Goal: Use online tool/utility: Utilize a website feature to perform a specific function

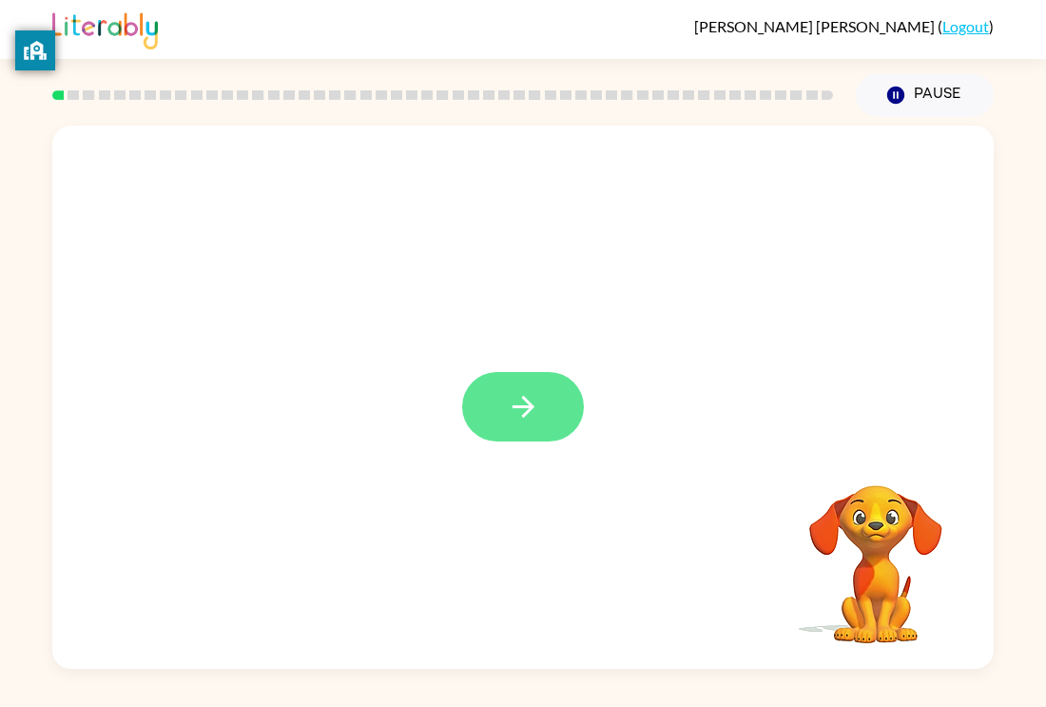
click at [534, 416] on icon "button" at bounding box center [523, 406] width 33 height 33
click at [548, 441] on div at bounding box center [522, 397] width 941 height 543
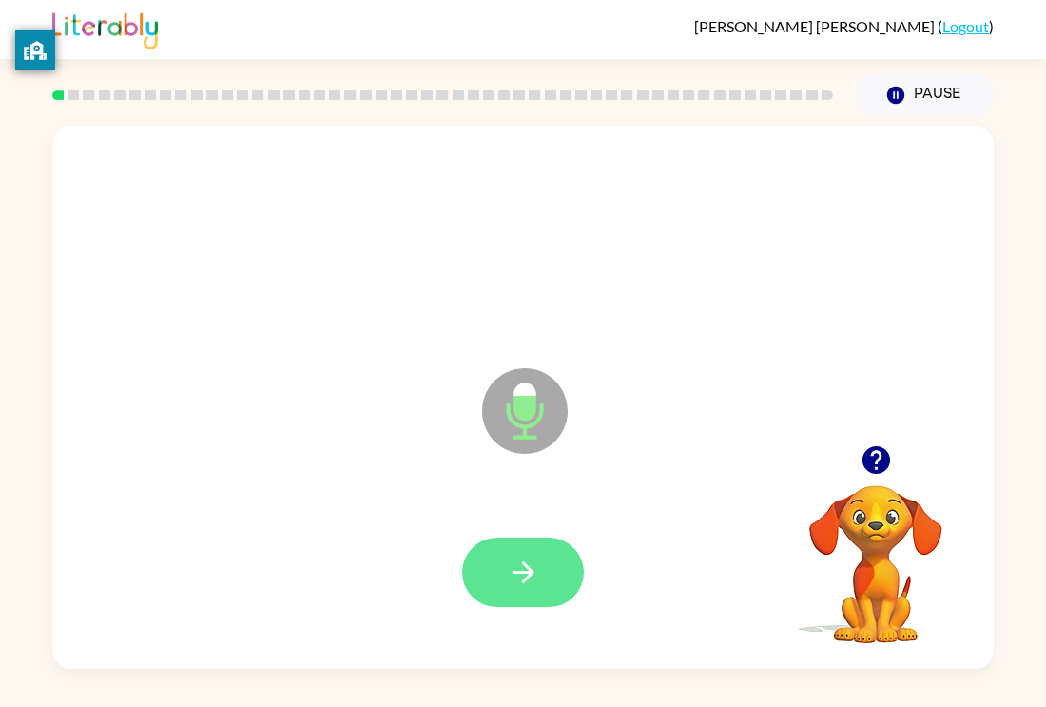
click at [540, 586] on button "button" at bounding box center [523, 571] width 122 height 69
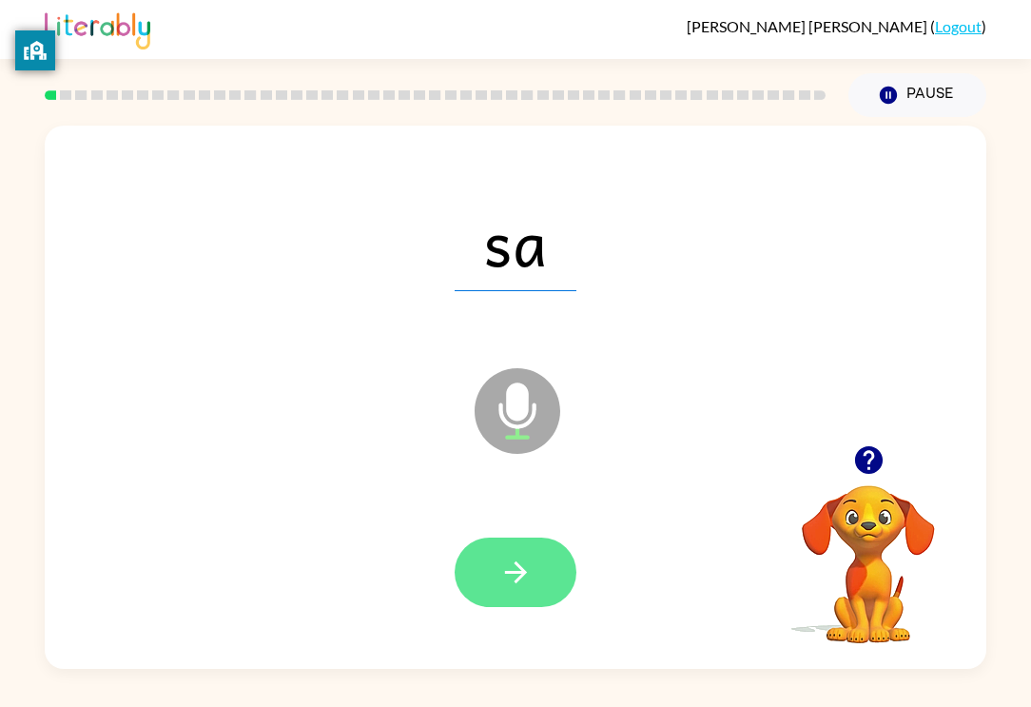
click at [508, 556] on icon "button" at bounding box center [515, 571] width 33 height 33
click at [553, 558] on button "button" at bounding box center [516, 571] width 122 height 69
click at [515, 598] on button "button" at bounding box center [516, 571] width 122 height 69
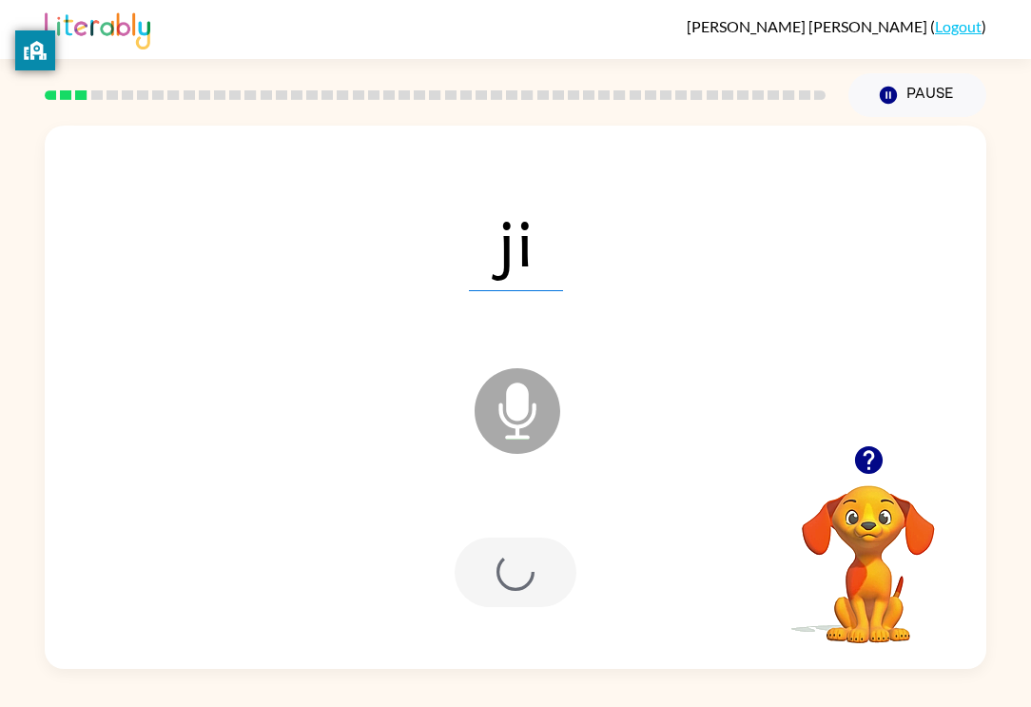
click at [531, 573] on div at bounding box center [516, 571] width 122 height 69
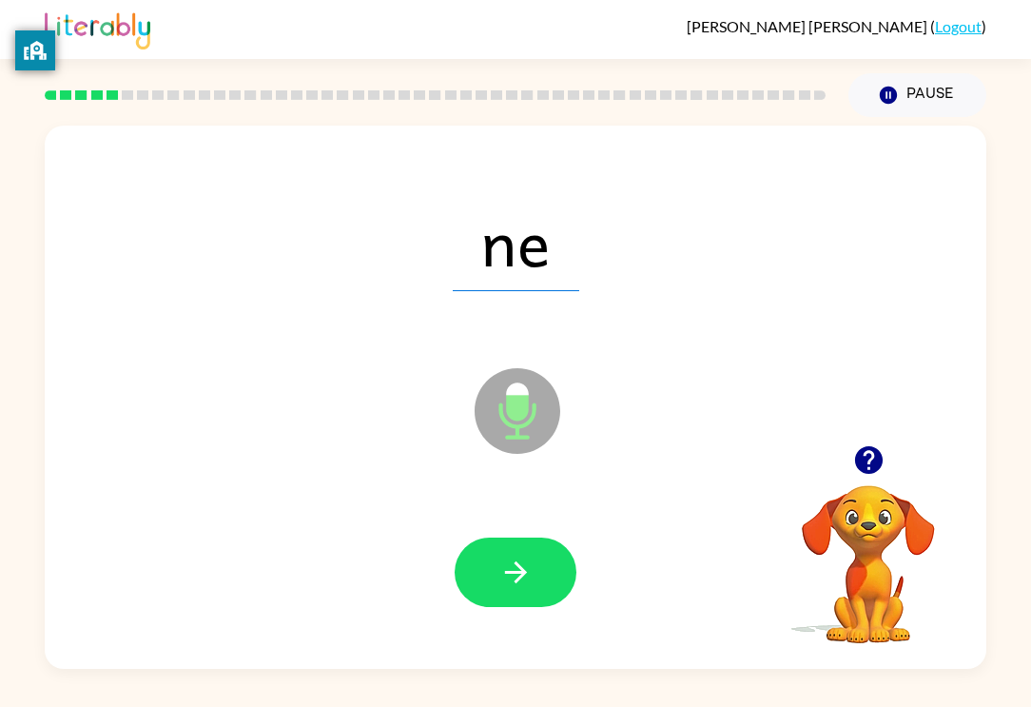
click at [441, 561] on div at bounding box center [515, 573] width 903 height 156
click at [516, 573] on icon "button" at bounding box center [515, 571] width 33 height 33
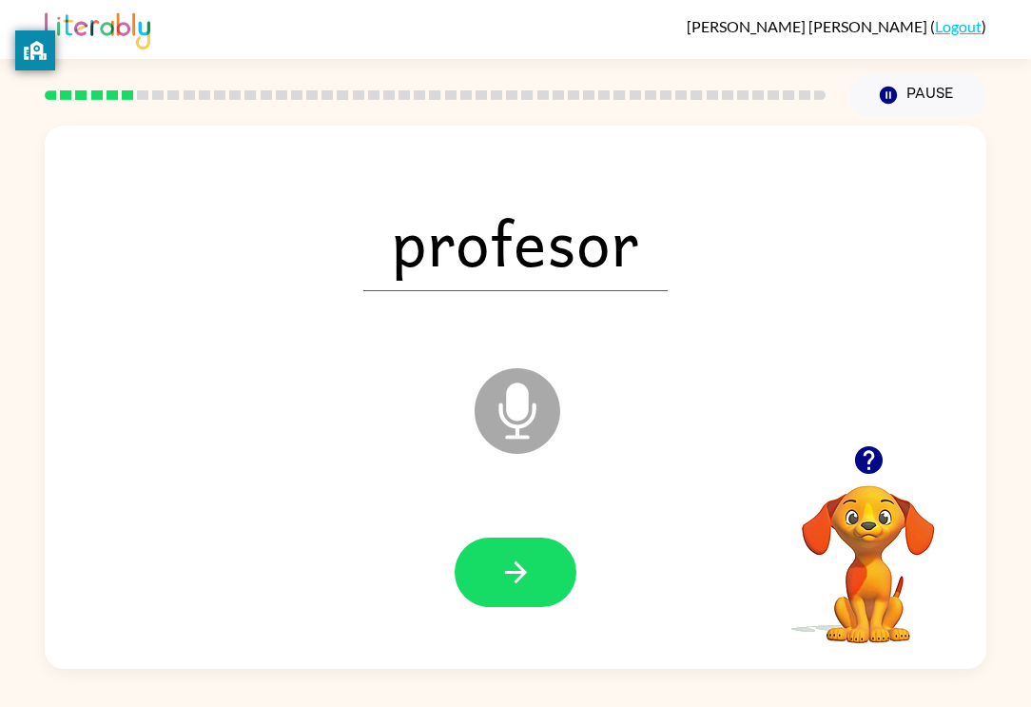
click at [514, 401] on icon "Microphone The Microphone is here when it is your turn to talk" at bounding box center [612, 434] width 285 height 143
click at [512, 416] on icon "Microphone The Microphone is here when it is your turn to talk" at bounding box center [612, 434] width 285 height 143
click at [532, 429] on icon at bounding box center [518, 411] width 86 height 86
click at [530, 388] on icon at bounding box center [518, 411] width 86 height 86
click at [529, 434] on icon at bounding box center [518, 411] width 86 height 86
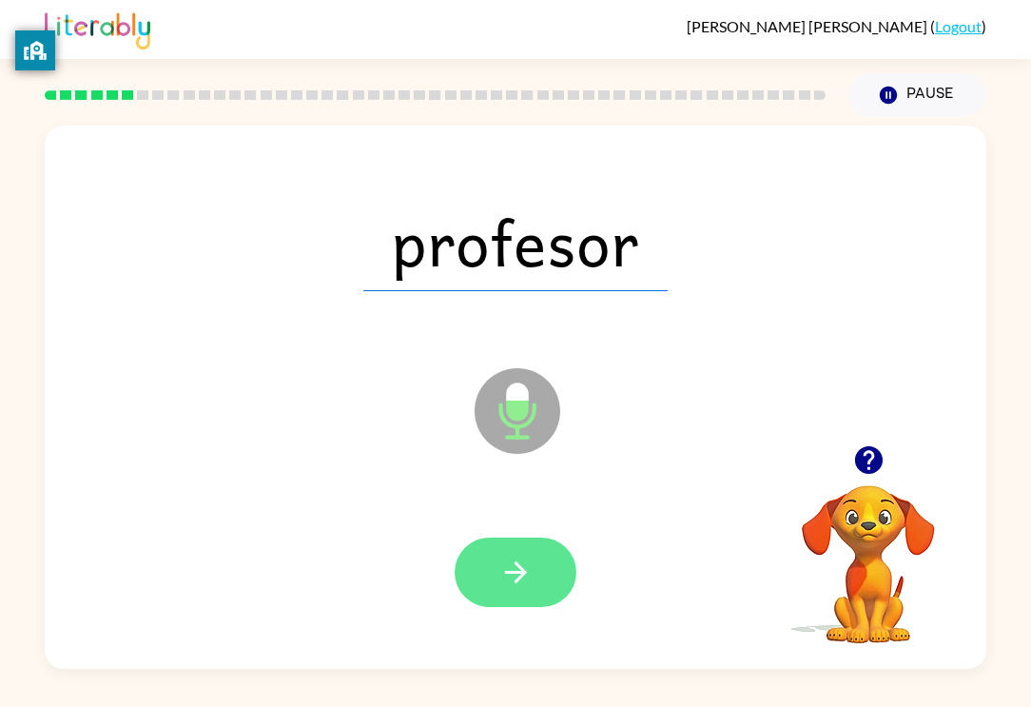
click at [512, 565] on icon "button" at bounding box center [515, 571] width 33 height 33
click at [514, 571] on div at bounding box center [516, 571] width 122 height 69
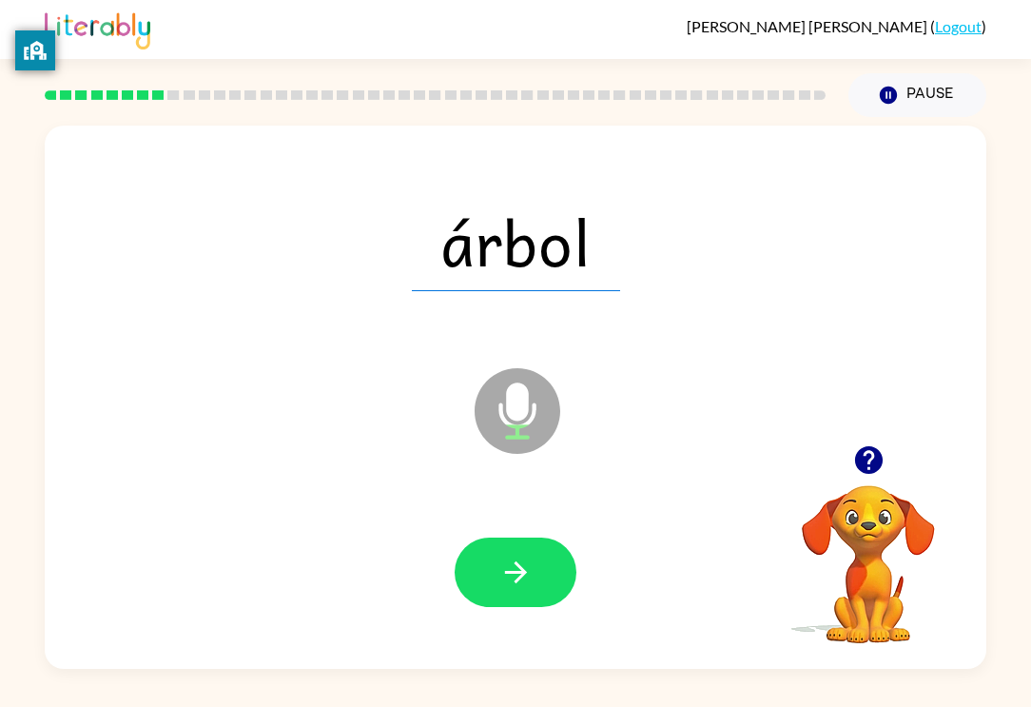
click at [484, 517] on div at bounding box center [515, 573] width 903 height 156
click at [518, 565] on icon "button" at bounding box center [515, 572] width 22 height 22
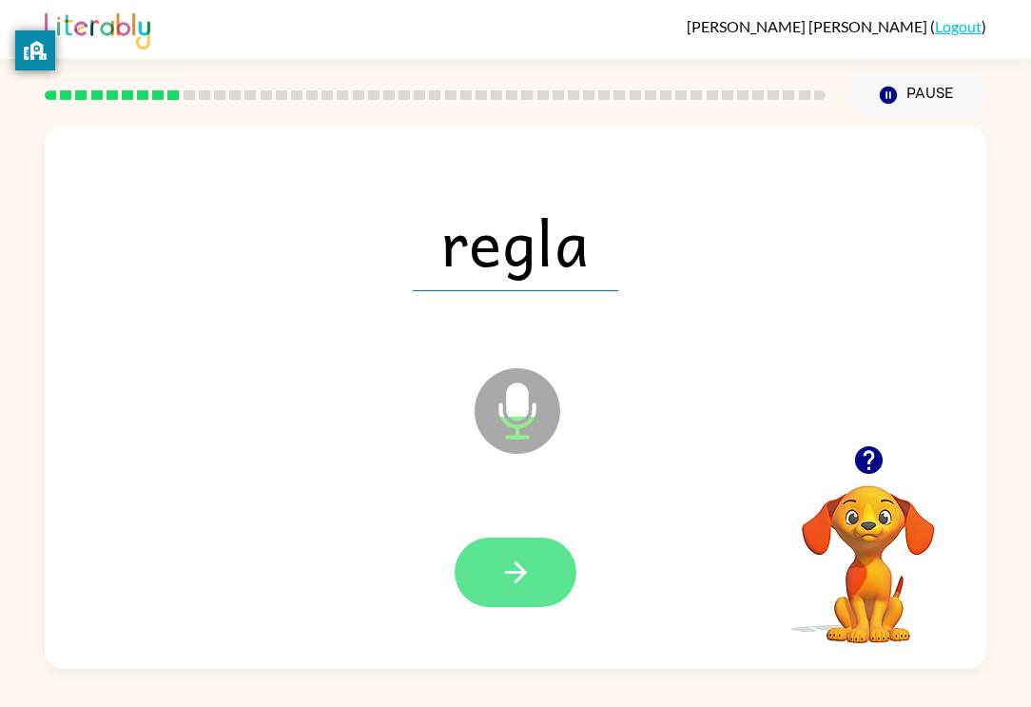
click at [481, 553] on button "button" at bounding box center [516, 571] width 122 height 69
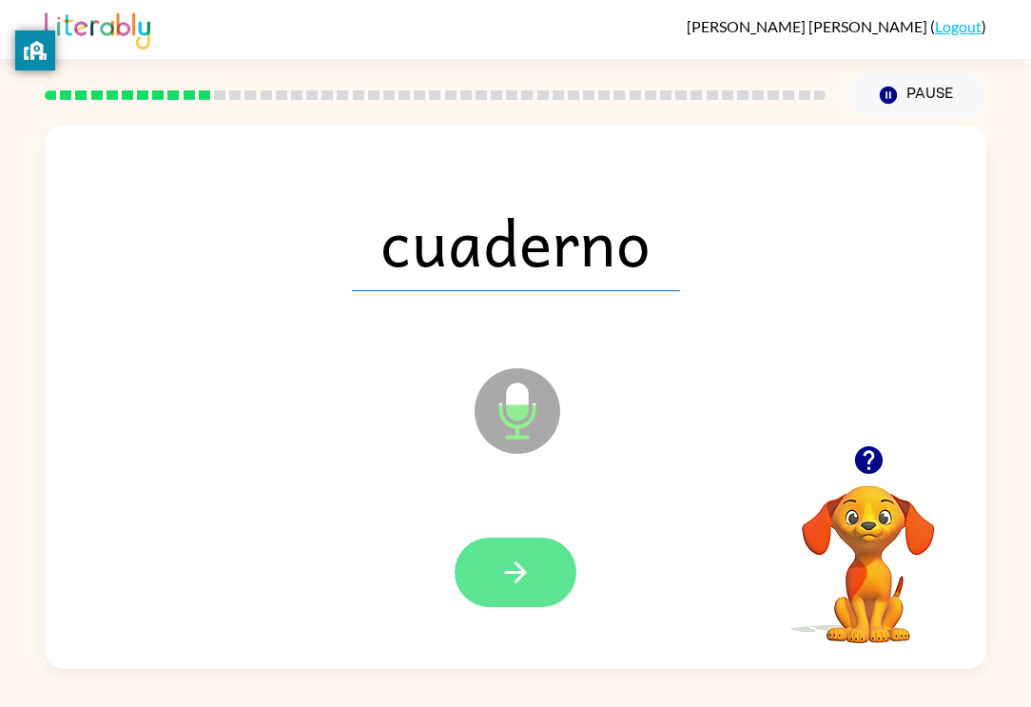
click at [497, 579] on button "button" at bounding box center [516, 571] width 122 height 69
click at [517, 531] on div at bounding box center [515, 573] width 903 height 156
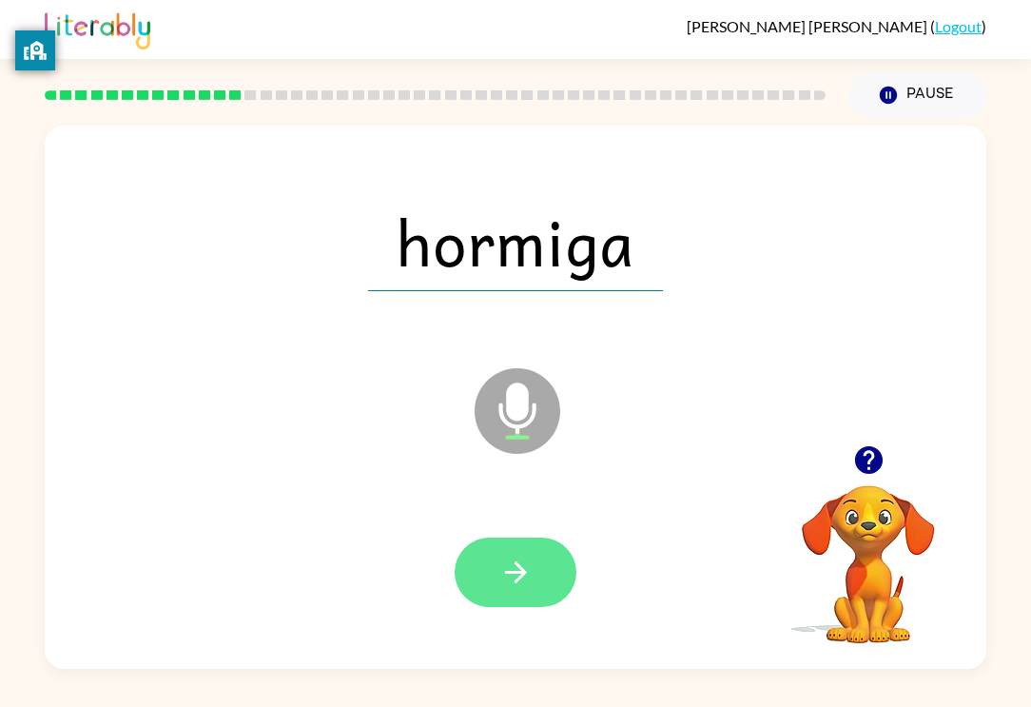
click at [521, 584] on icon "button" at bounding box center [515, 571] width 33 height 33
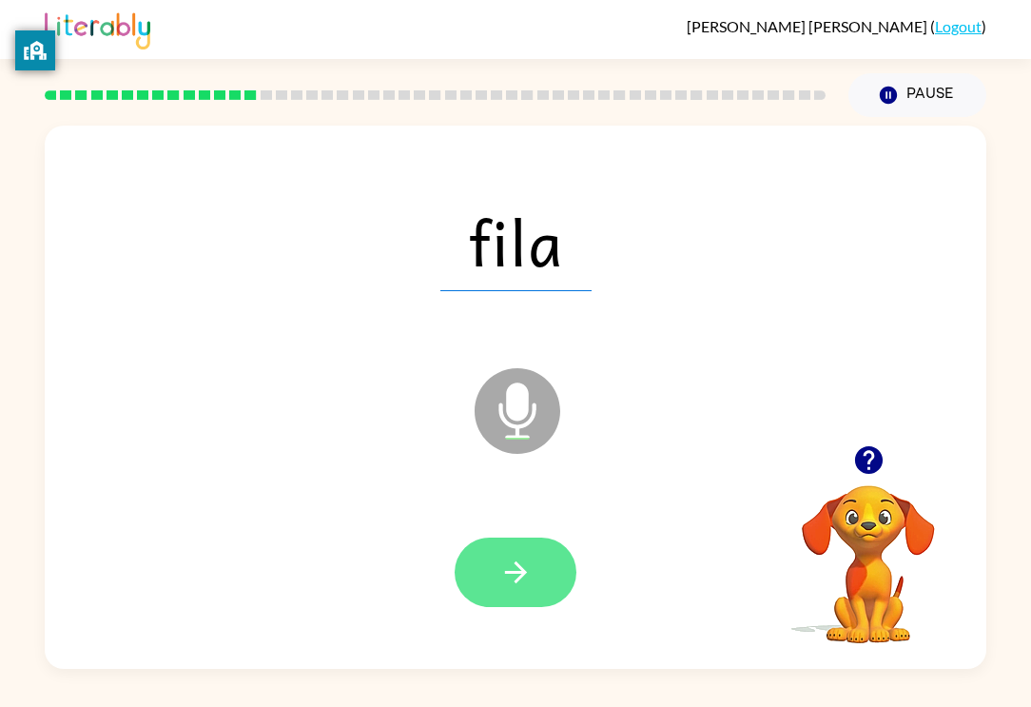
click at [495, 570] on button "button" at bounding box center [516, 571] width 122 height 69
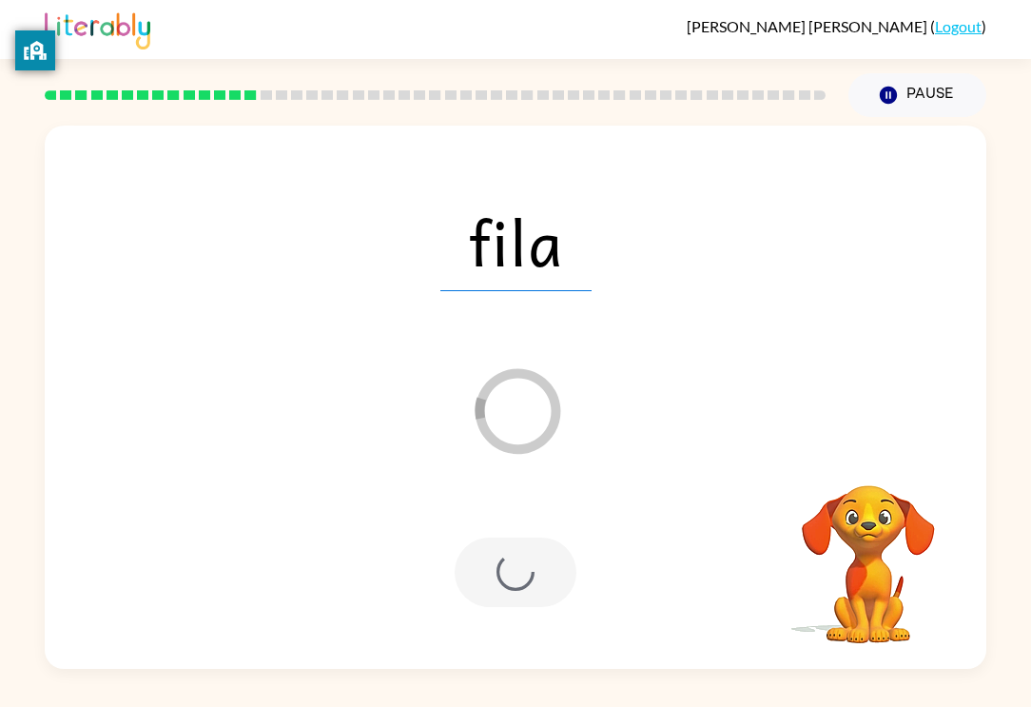
click at [509, 604] on div at bounding box center [516, 571] width 122 height 69
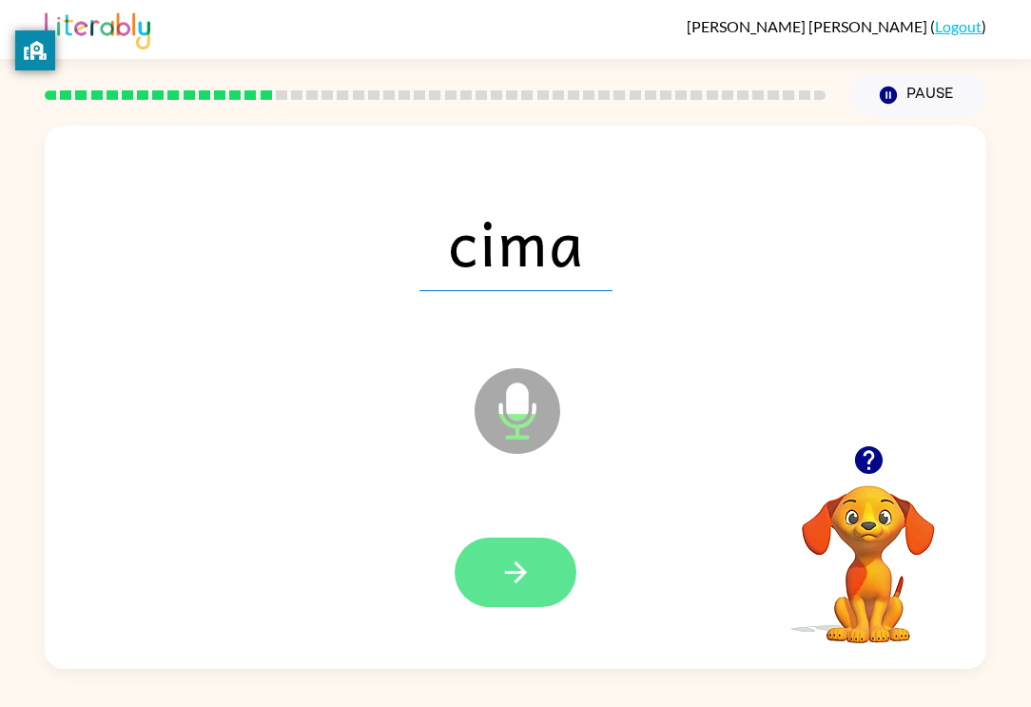
click at [557, 572] on button "button" at bounding box center [516, 571] width 122 height 69
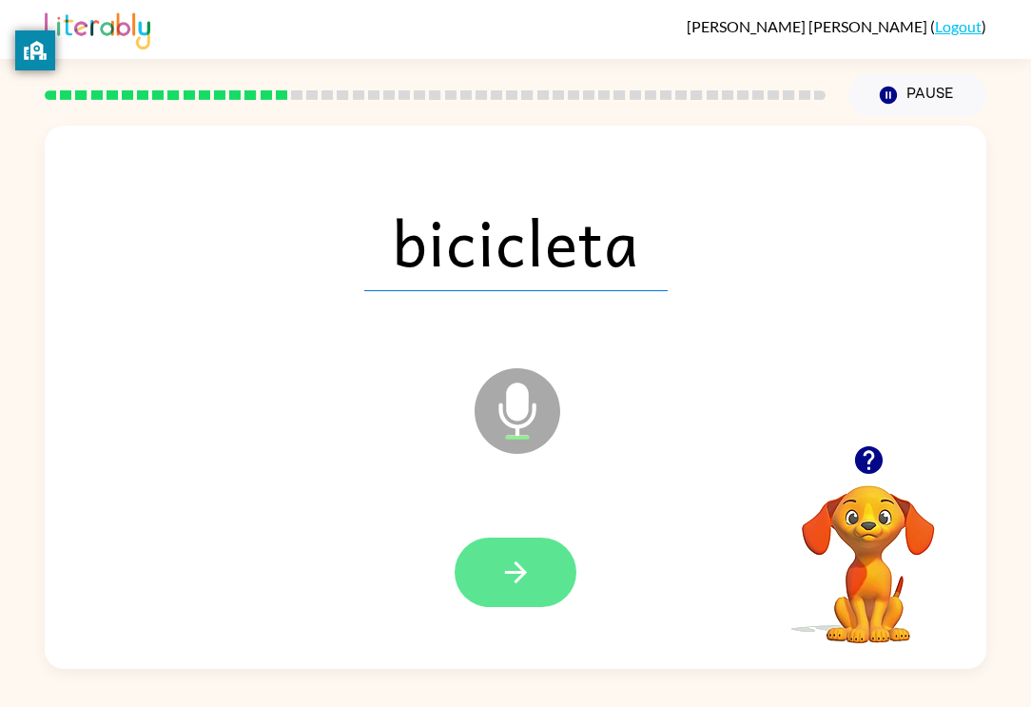
click at [540, 562] on button "button" at bounding box center [516, 571] width 122 height 69
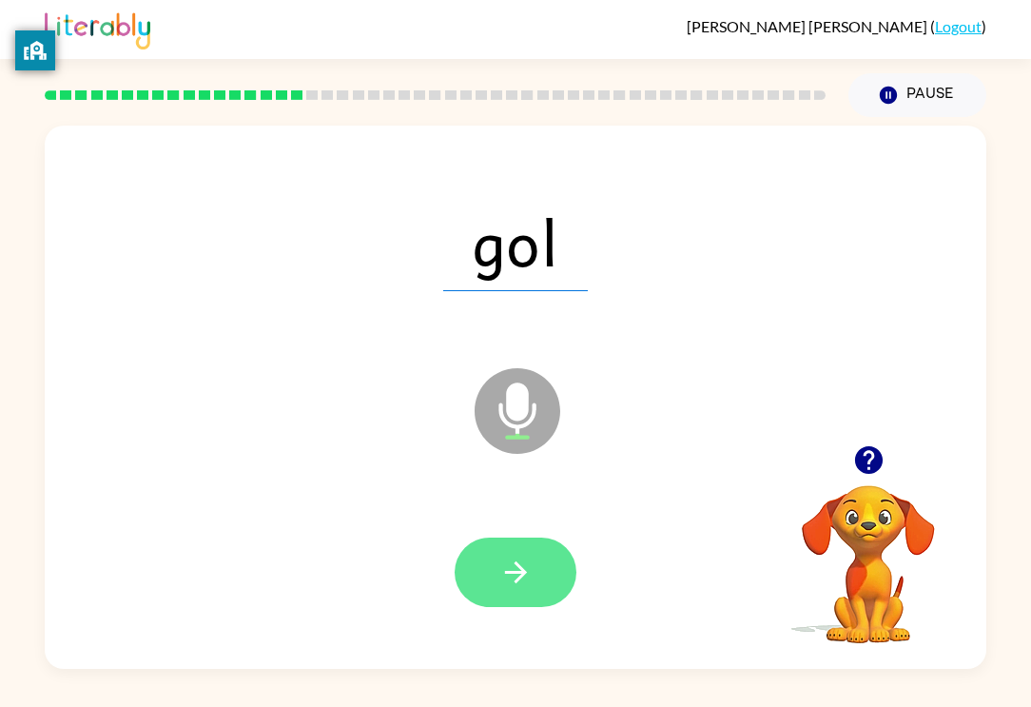
click at [526, 591] on button "button" at bounding box center [516, 571] width 122 height 69
click at [513, 572] on icon "button" at bounding box center [515, 572] width 22 height 22
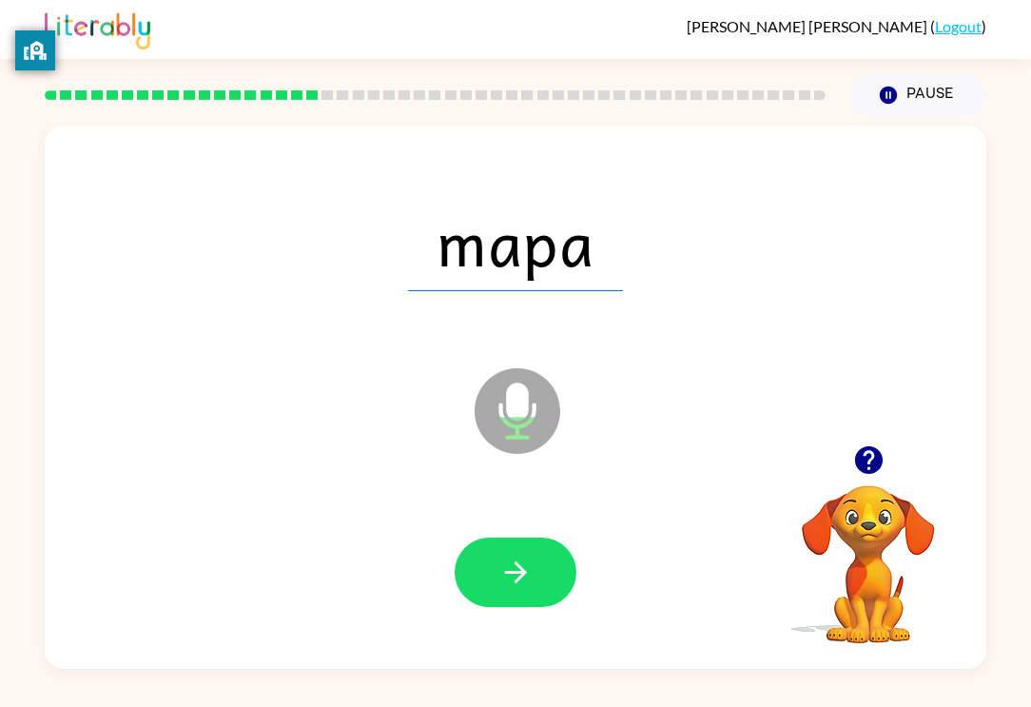
click at [479, 574] on div at bounding box center [516, 571] width 122 height 69
click at [492, 555] on div at bounding box center [516, 571] width 122 height 69
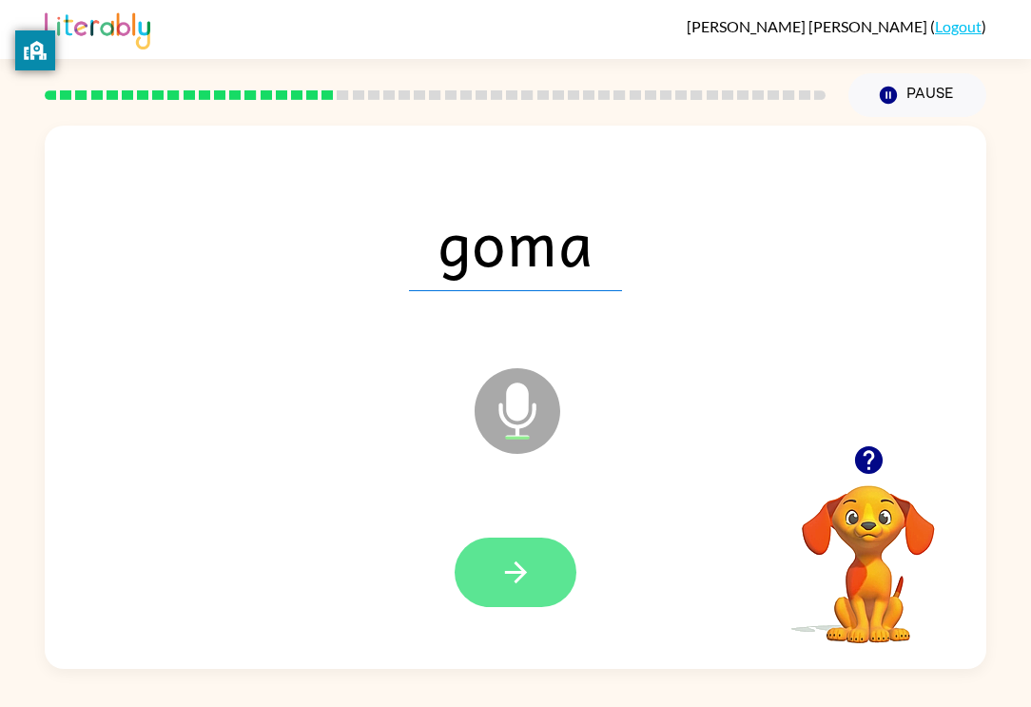
click at [493, 555] on button "button" at bounding box center [516, 571] width 122 height 69
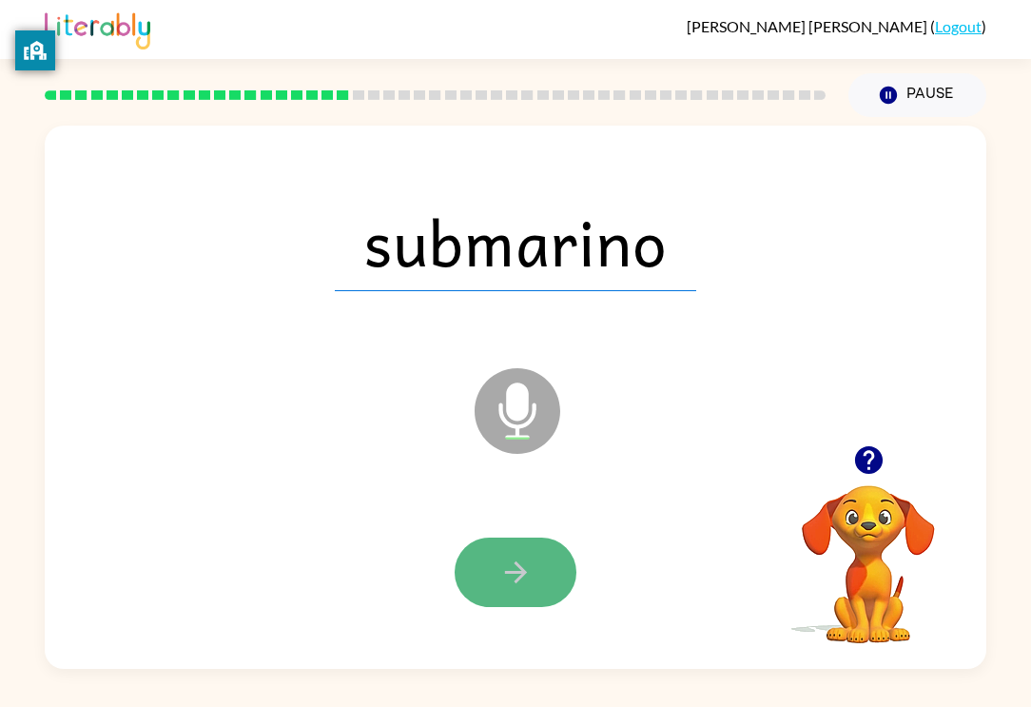
click at [475, 580] on button "button" at bounding box center [516, 571] width 122 height 69
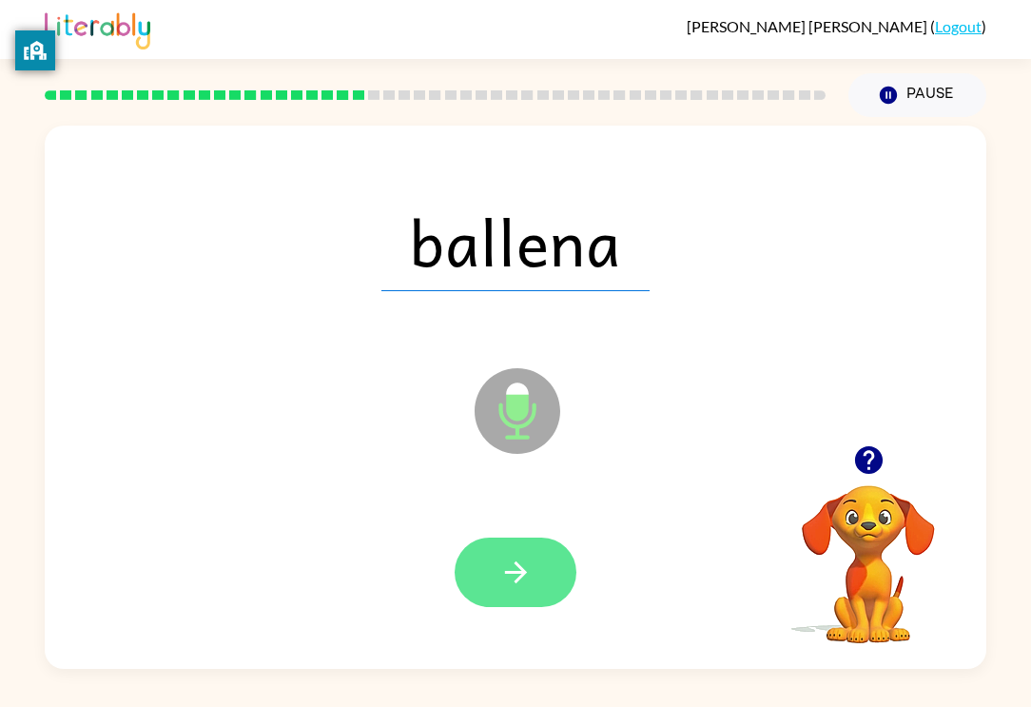
click at [510, 567] on icon "button" at bounding box center [515, 571] width 33 height 33
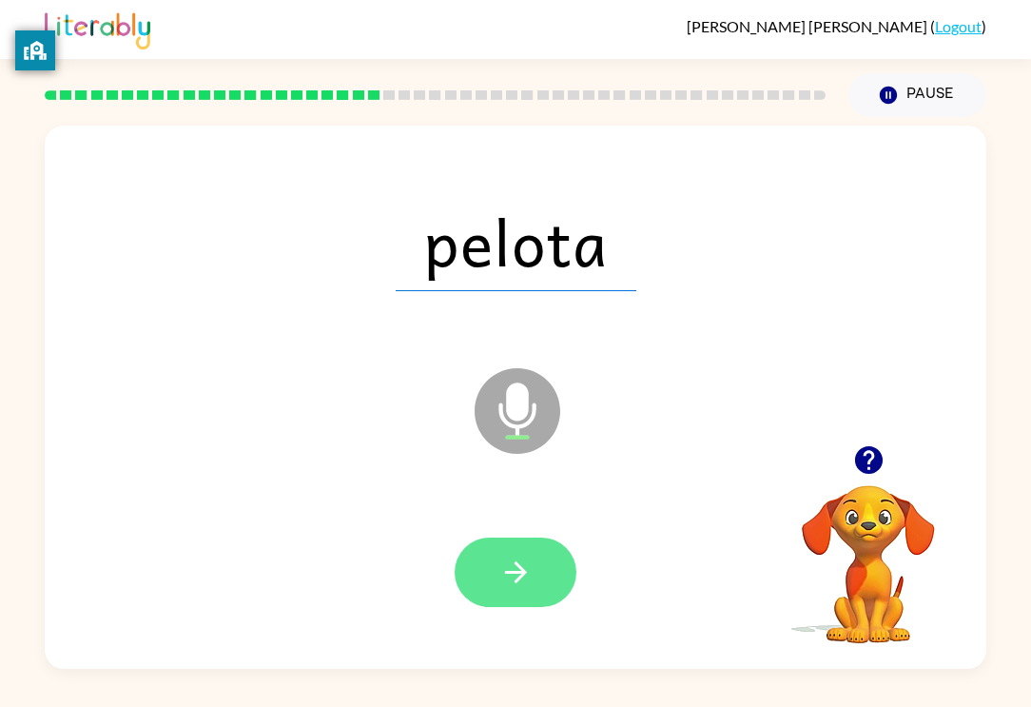
click at [520, 562] on icon "button" at bounding box center [515, 571] width 33 height 33
click at [558, 577] on button "button" at bounding box center [516, 571] width 122 height 69
click at [516, 582] on icon "button" at bounding box center [515, 572] width 22 height 22
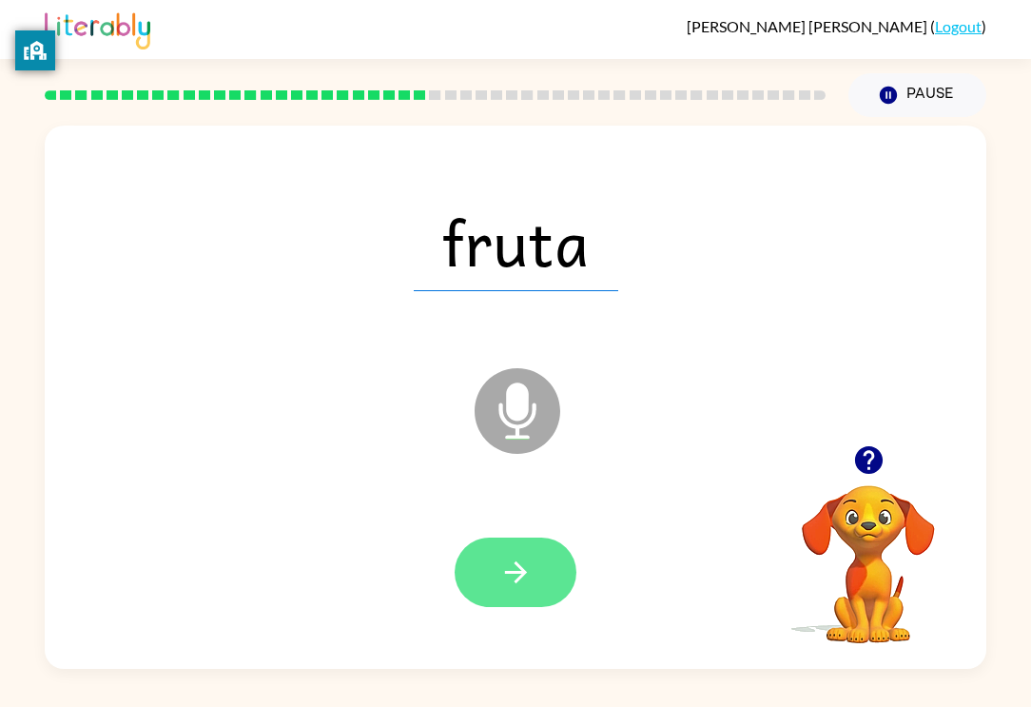
click at [507, 565] on icon "button" at bounding box center [515, 571] width 33 height 33
click at [499, 592] on button "button" at bounding box center [516, 571] width 122 height 69
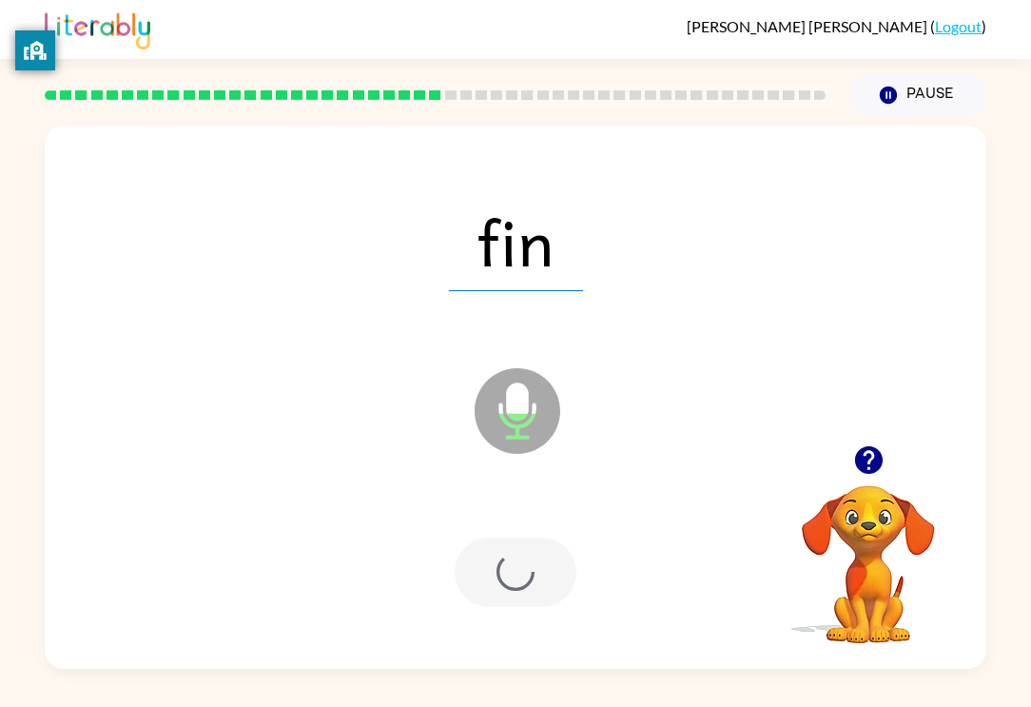
click at [518, 556] on div at bounding box center [516, 571] width 122 height 69
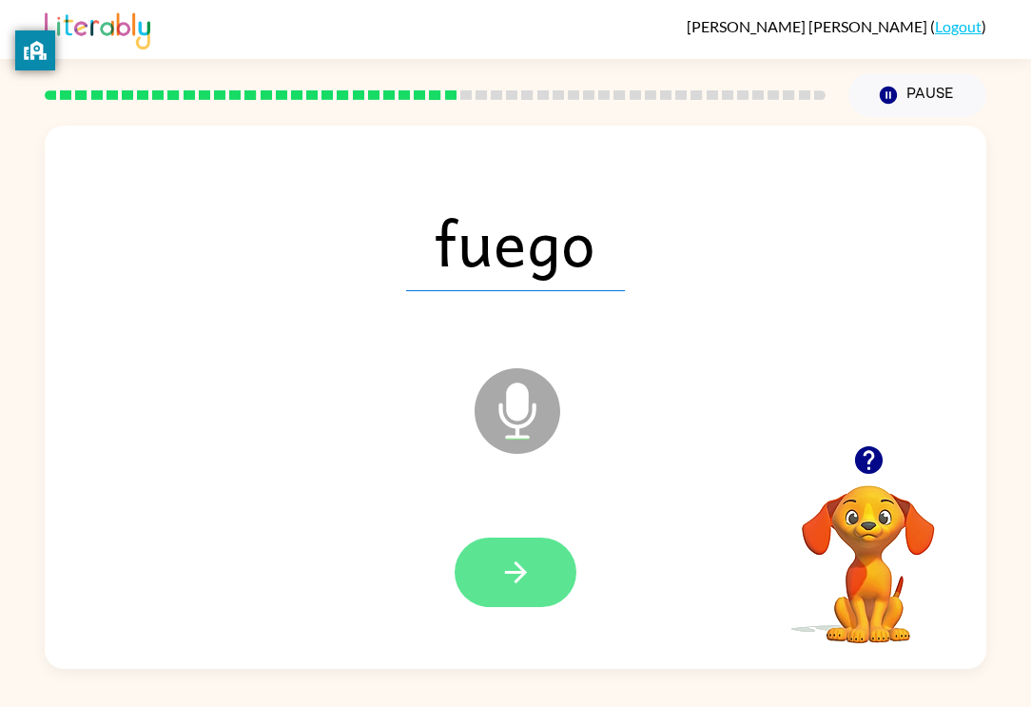
click at [531, 594] on button "button" at bounding box center [516, 571] width 122 height 69
click at [546, 549] on div at bounding box center [516, 571] width 122 height 69
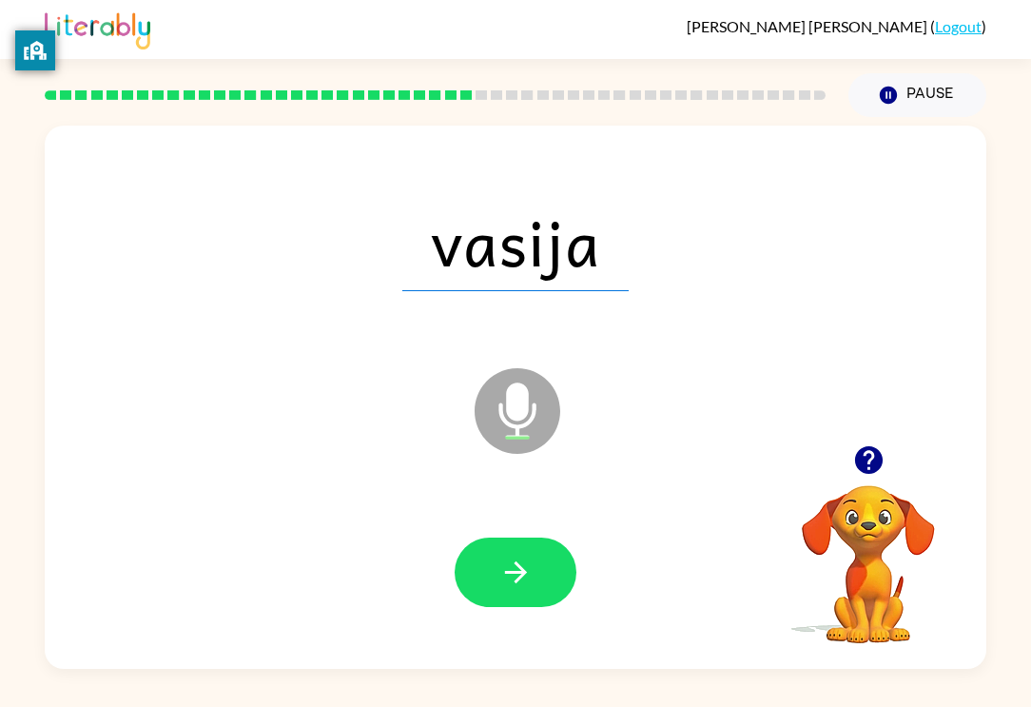
click at [568, 605] on div at bounding box center [516, 571] width 122 height 69
click at [553, 569] on button "button" at bounding box center [516, 571] width 122 height 69
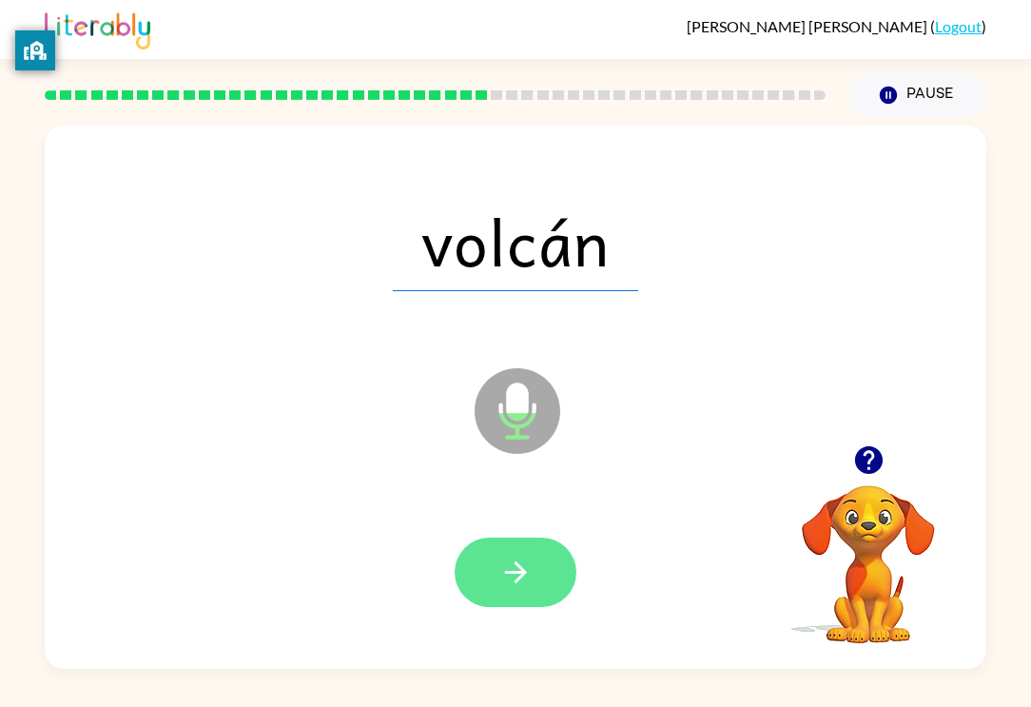
click at [519, 573] on icon "button" at bounding box center [515, 571] width 33 height 33
click at [520, 556] on icon "button" at bounding box center [515, 571] width 33 height 33
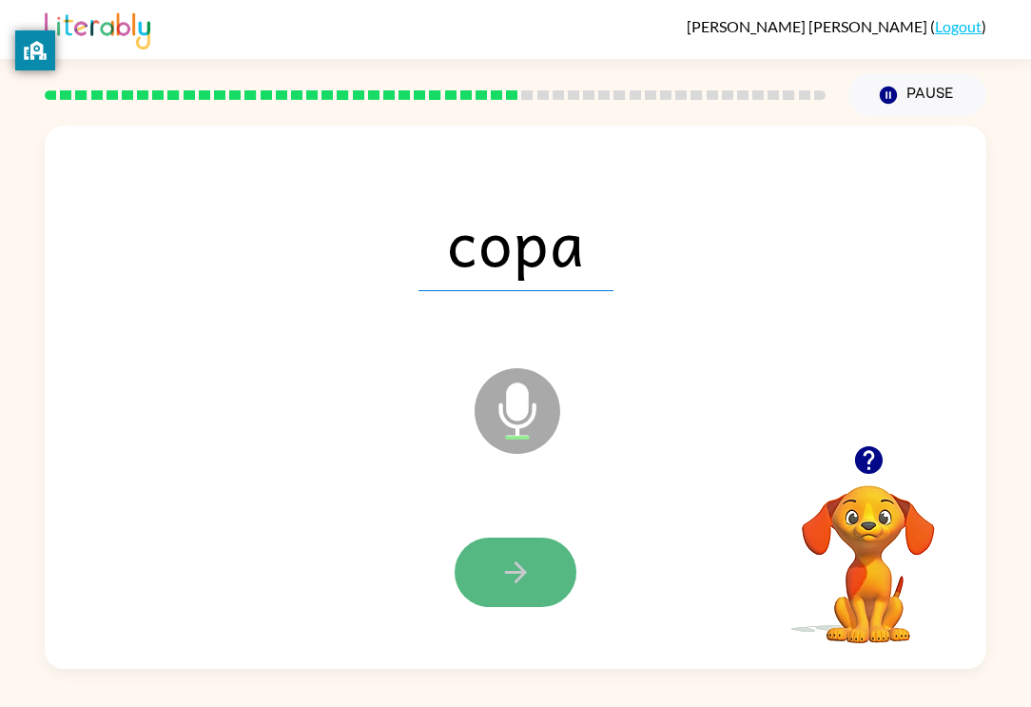
click at [506, 586] on icon "button" at bounding box center [515, 571] width 33 height 33
click at [523, 575] on div at bounding box center [516, 571] width 122 height 69
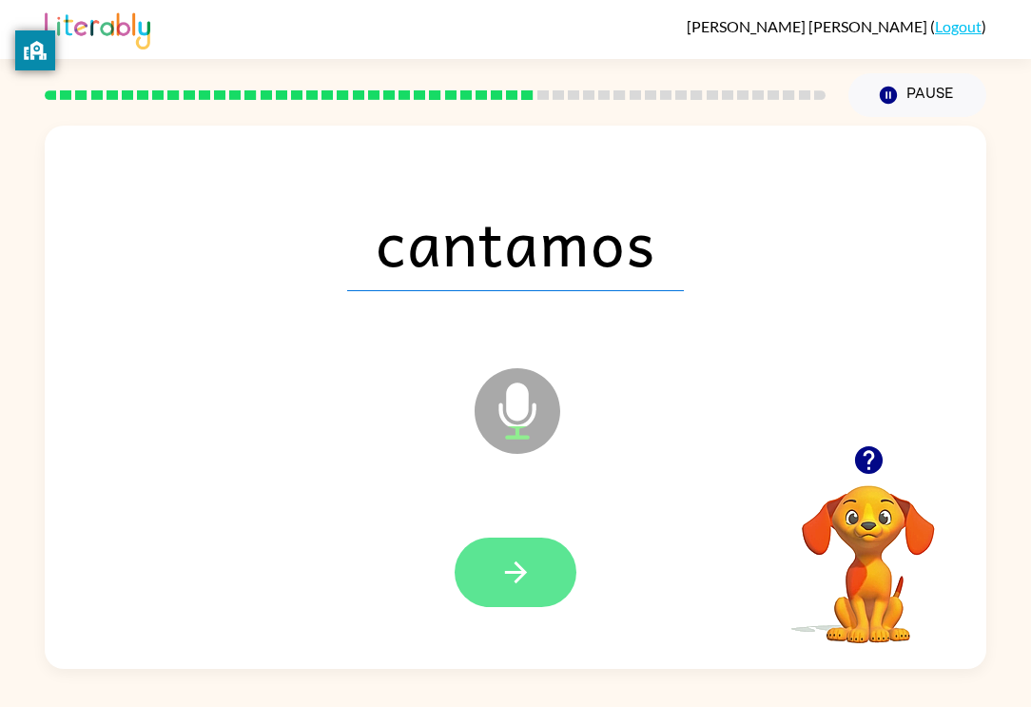
click at [520, 577] on icon "button" at bounding box center [515, 572] width 22 height 22
click at [514, 575] on div at bounding box center [516, 571] width 122 height 69
click at [504, 553] on div at bounding box center [516, 571] width 122 height 69
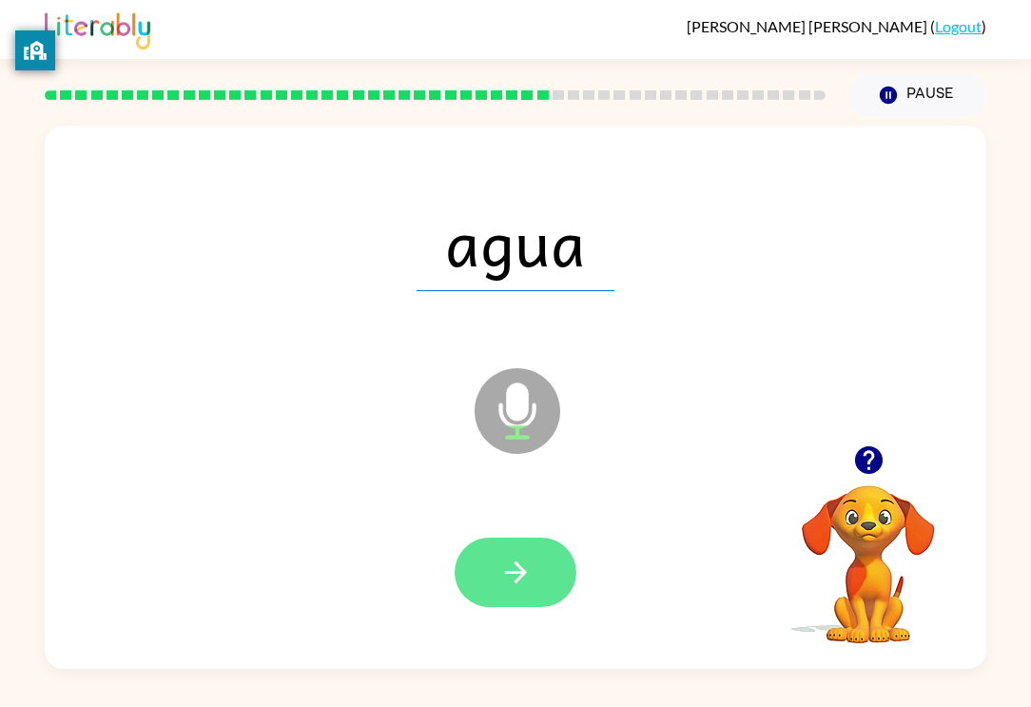
click at [515, 567] on icon "button" at bounding box center [515, 571] width 33 height 33
click at [537, 572] on button "button" at bounding box center [516, 571] width 122 height 69
click at [526, 600] on button "button" at bounding box center [516, 571] width 122 height 69
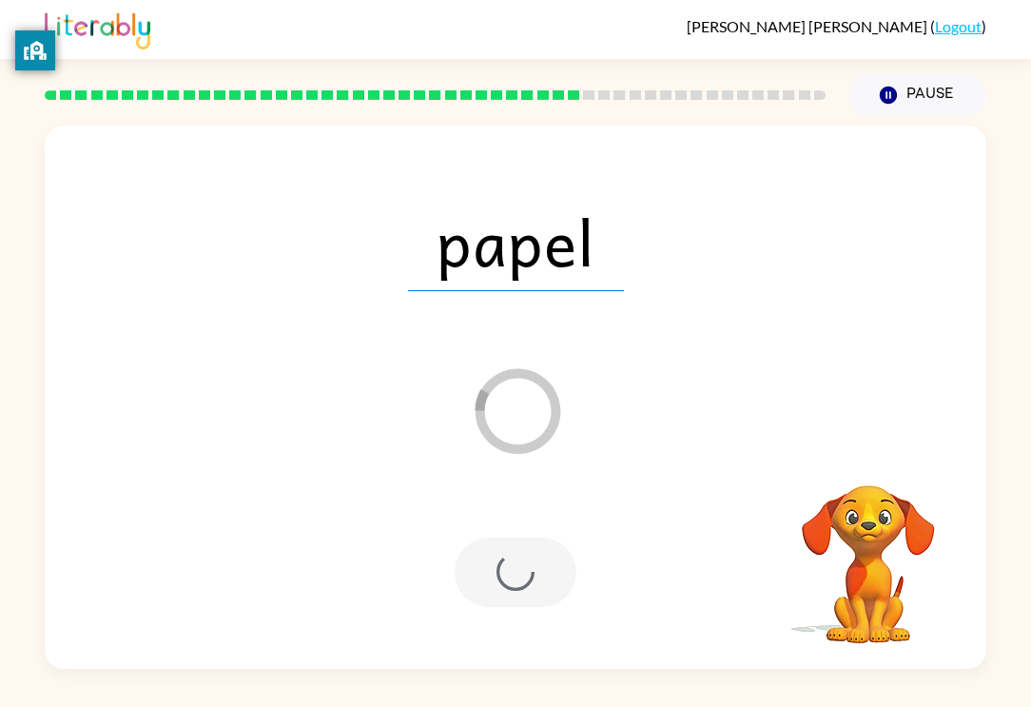
click at [509, 568] on div at bounding box center [516, 571] width 122 height 69
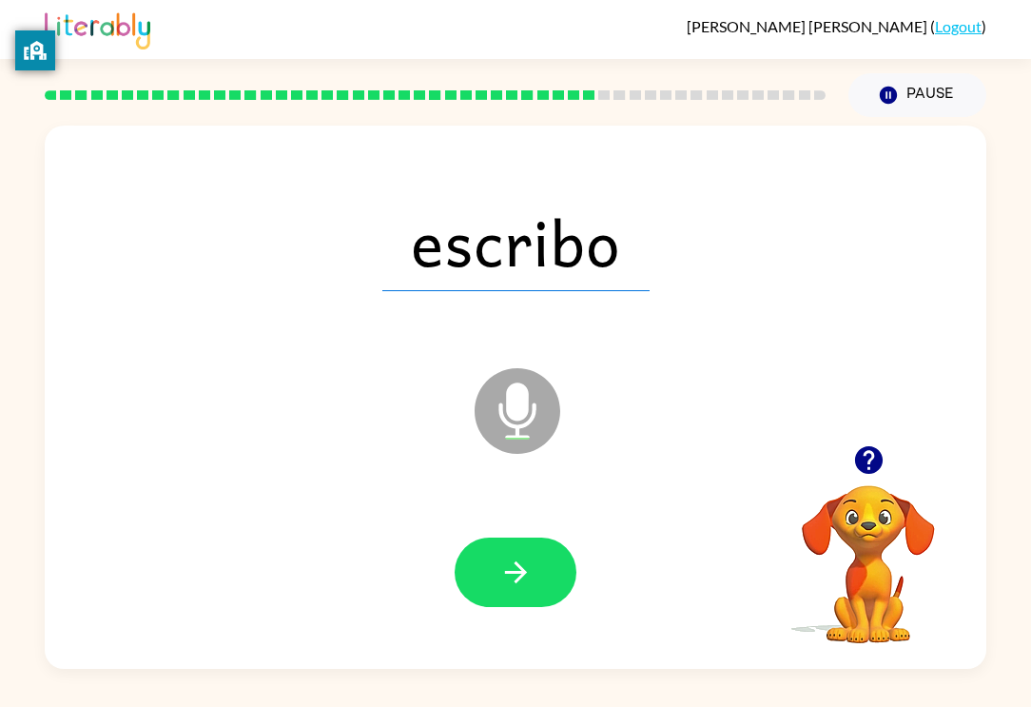
click at [423, 567] on div at bounding box center [515, 573] width 903 height 156
click at [409, 546] on div at bounding box center [515, 573] width 903 height 156
click at [456, 580] on button "button" at bounding box center [516, 571] width 122 height 69
click at [468, 599] on div at bounding box center [516, 571] width 122 height 69
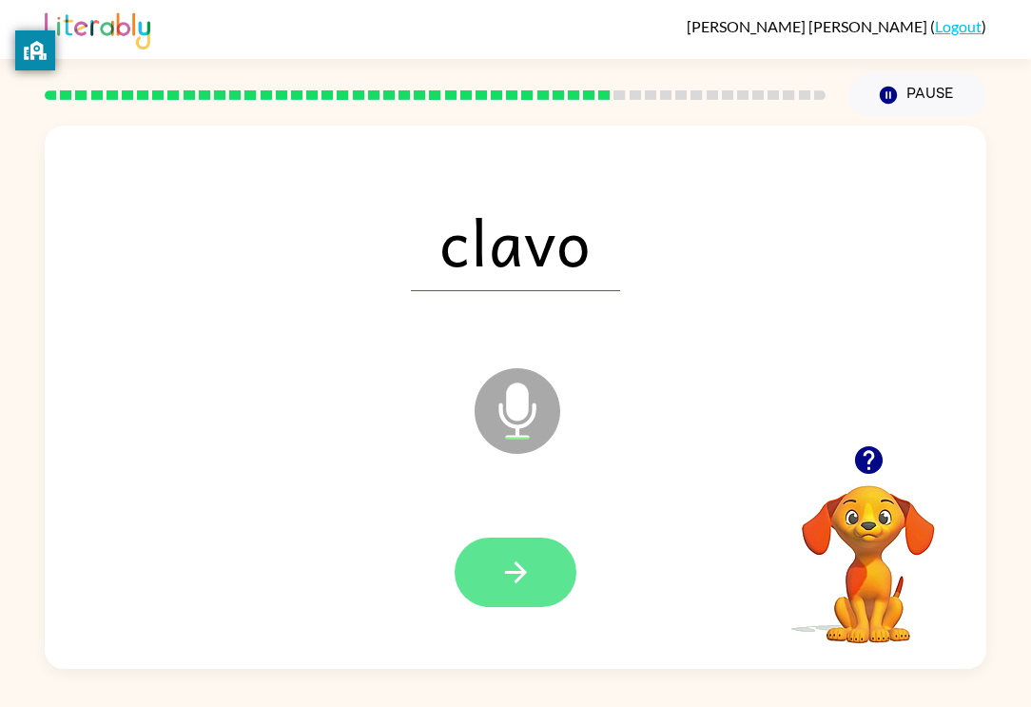
click at [487, 572] on button "button" at bounding box center [516, 571] width 122 height 69
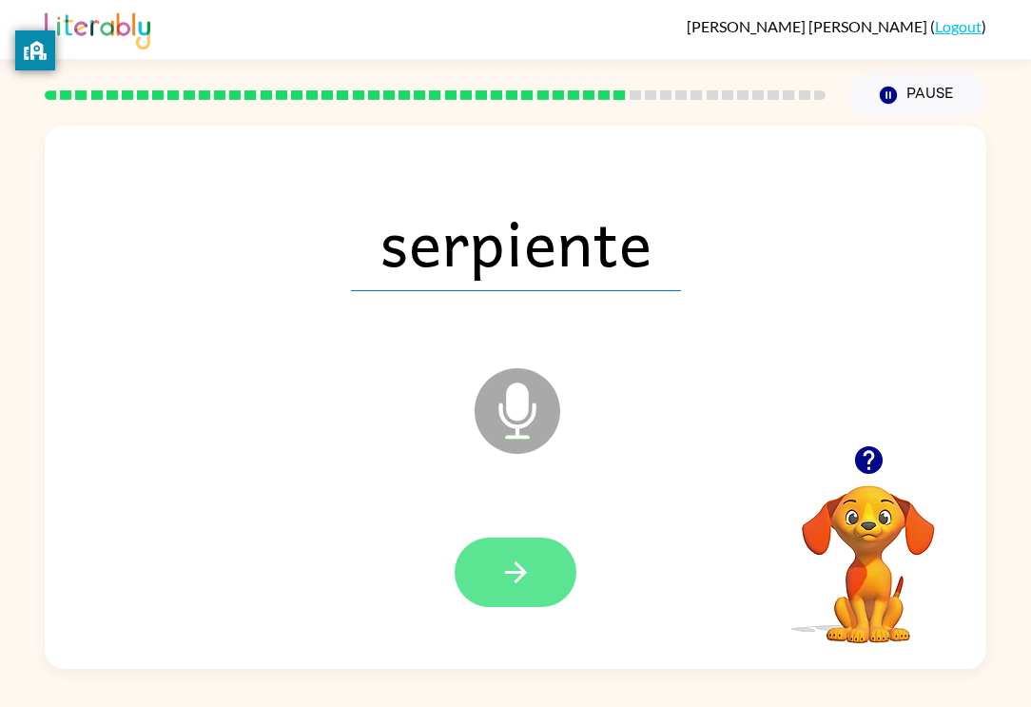
click at [504, 585] on icon "button" at bounding box center [515, 571] width 33 height 33
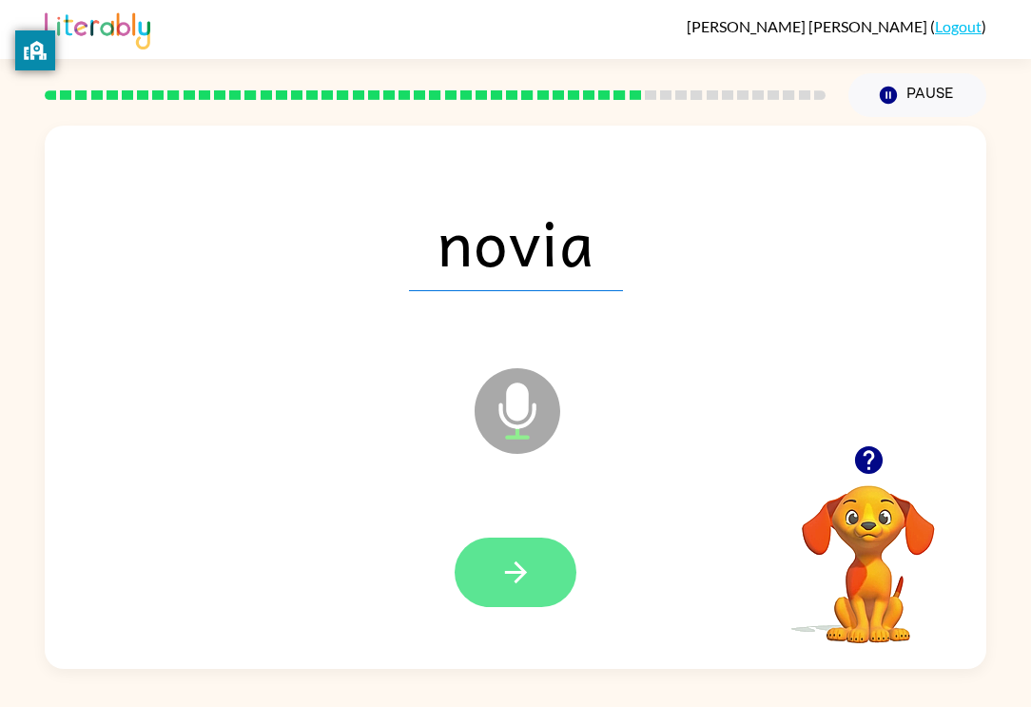
click at [562, 575] on button "button" at bounding box center [516, 571] width 122 height 69
click at [523, 603] on div at bounding box center [516, 571] width 122 height 69
click at [541, 564] on div at bounding box center [516, 571] width 122 height 69
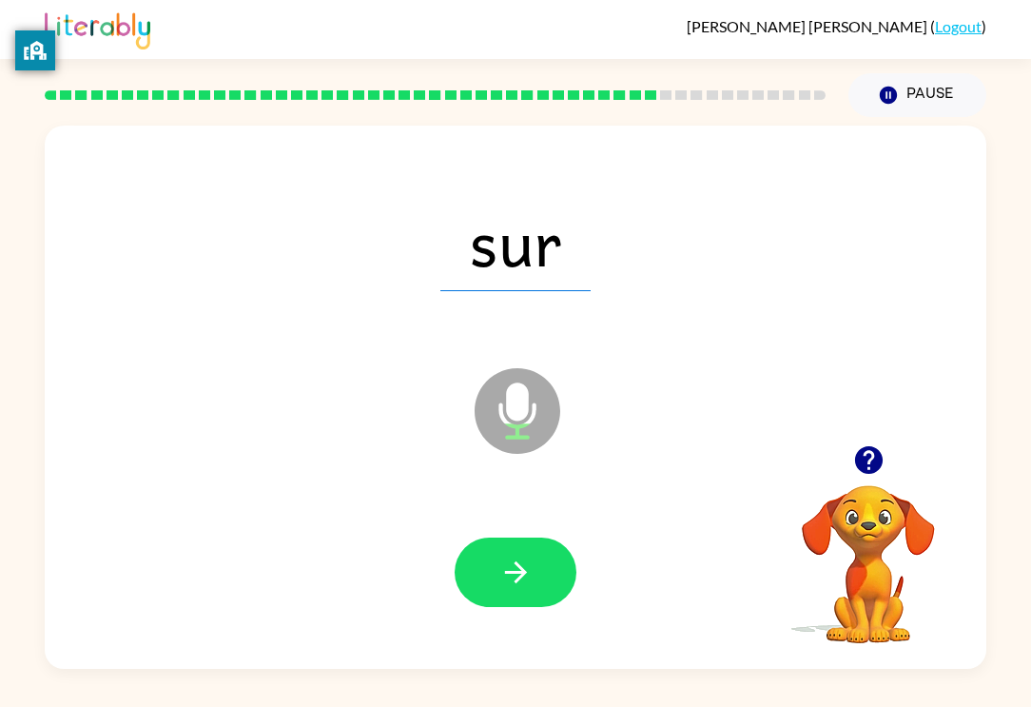
click at [479, 537] on div at bounding box center [516, 571] width 122 height 69
click at [518, 582] on icon "button" at bounding box center [515, 571] width 33 height 33
click at [523, 583] on div at bounding box center [516, 571] width 122 height 69
click at [526, 557] on div at bounding box center [516, 571] width 122 height 69
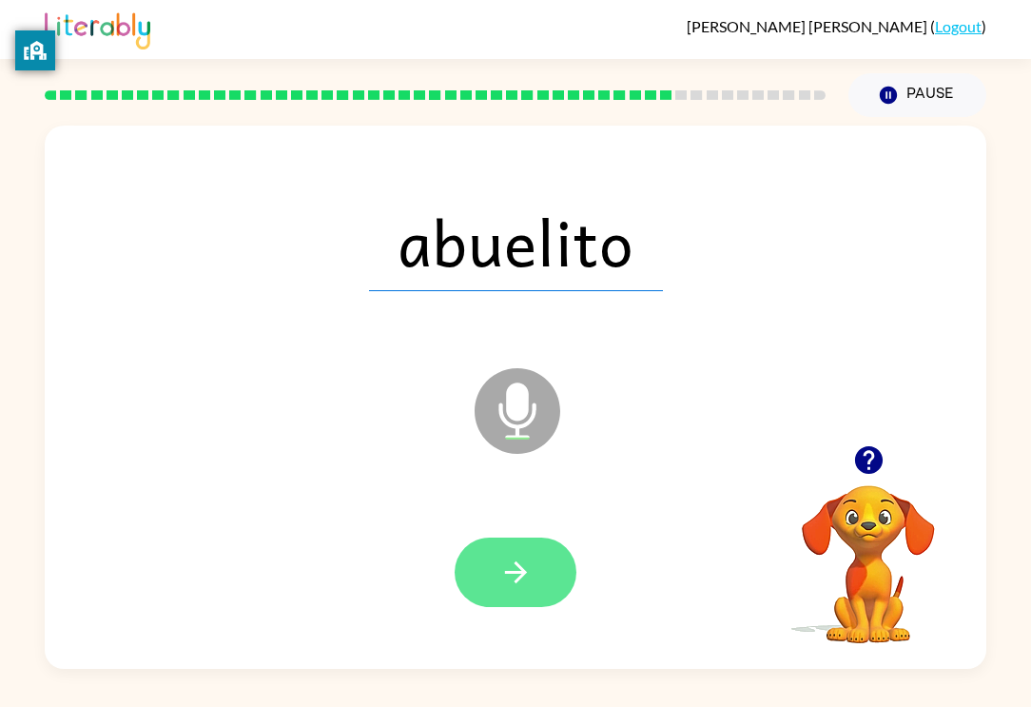
click at [514, 541] on button "button" at bounding box center [516, 571] width 122 height 69
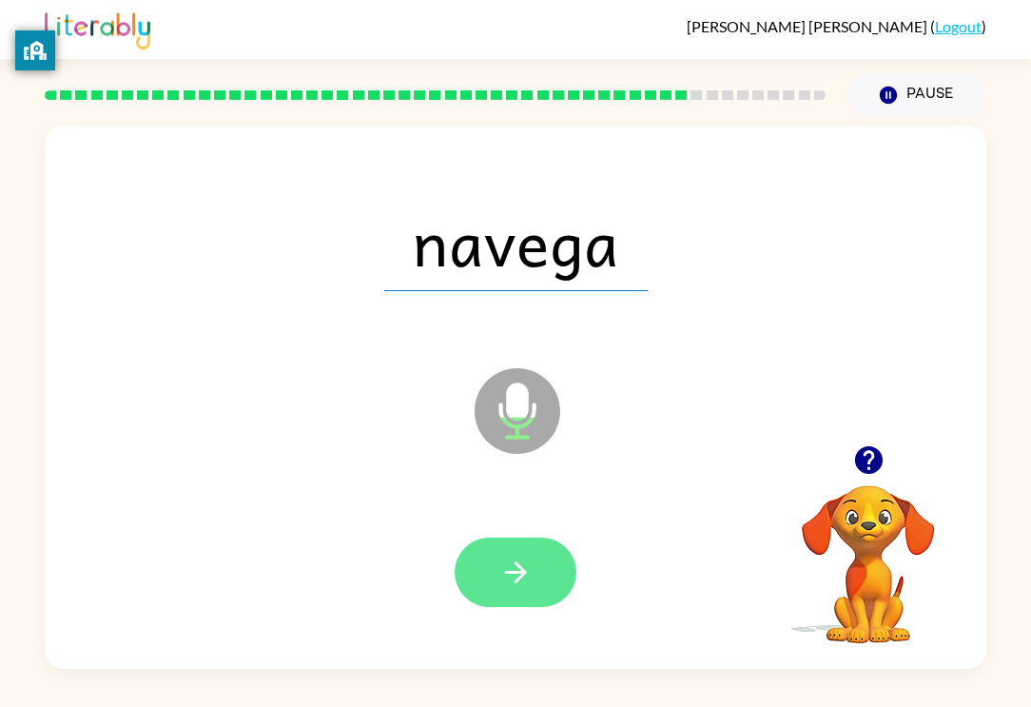
click at [495, 551] on button "button" at bounding box center [516, 571] width 122 height 69
click at [538, 550] on div at bounding box center [516, 571] width 122 height 69
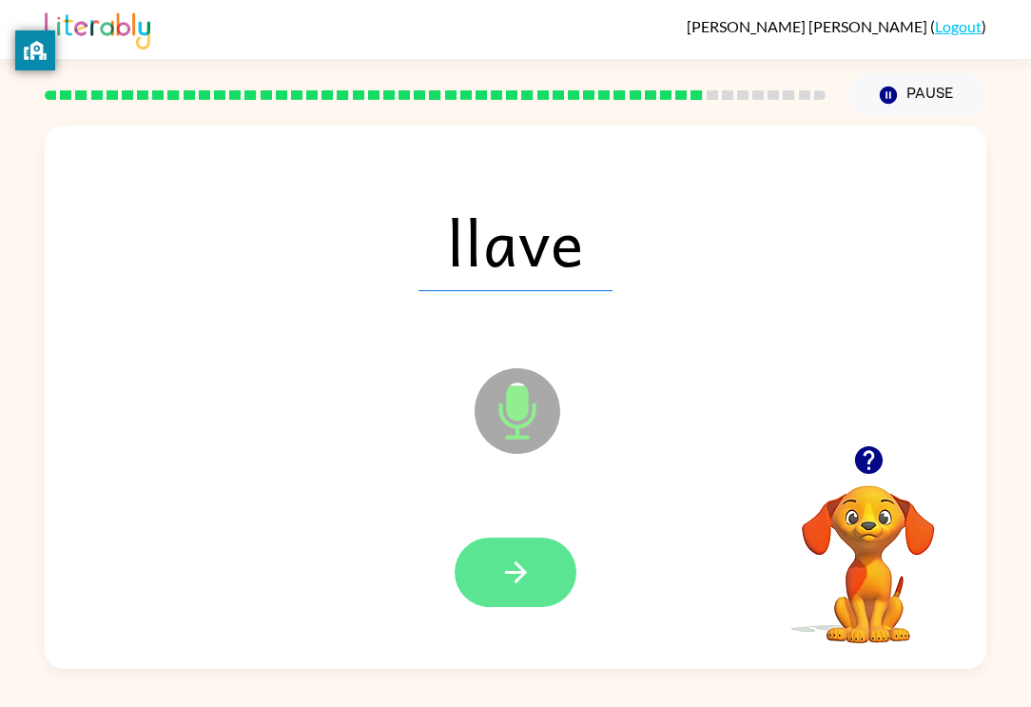
click at [473, 577] on button "button" at bounding box center [516, 571] width 122 height 69
click at [503, 597] on div at bounding box center [516, 571] width 122 height 69
click at [543, 563] on button "button" at bounding box center [516, 571] width 122 height 69
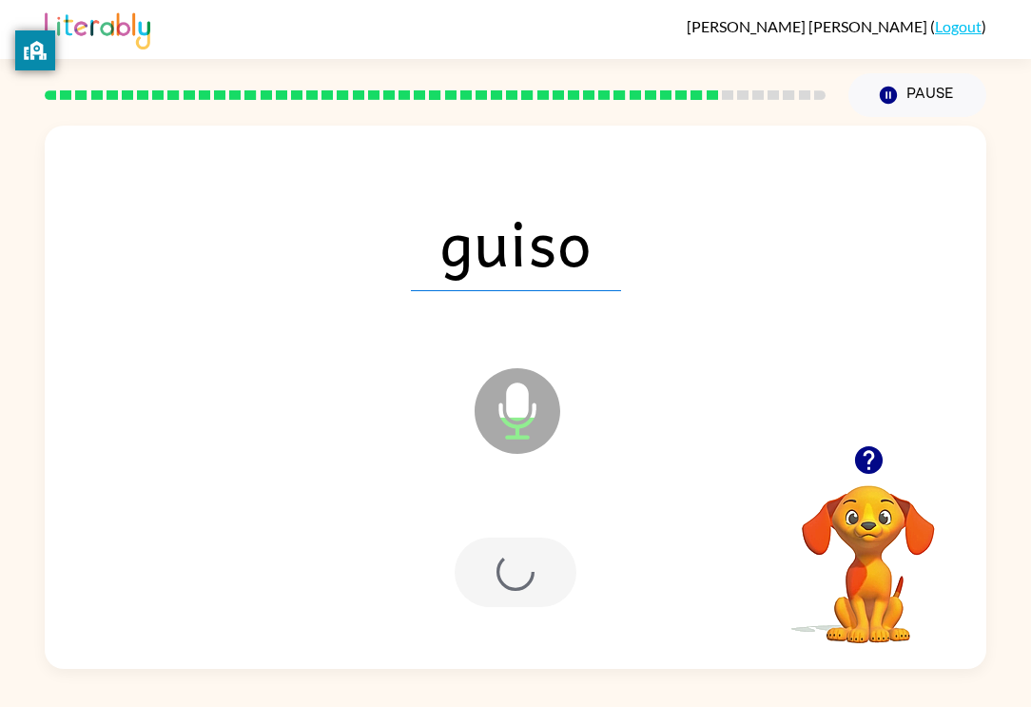
click at [563, 599] on div at bounding box center [516, 571] width 122 height 69
click at [559, 596] on div at bounding box center [516, 571] width 122 height 69
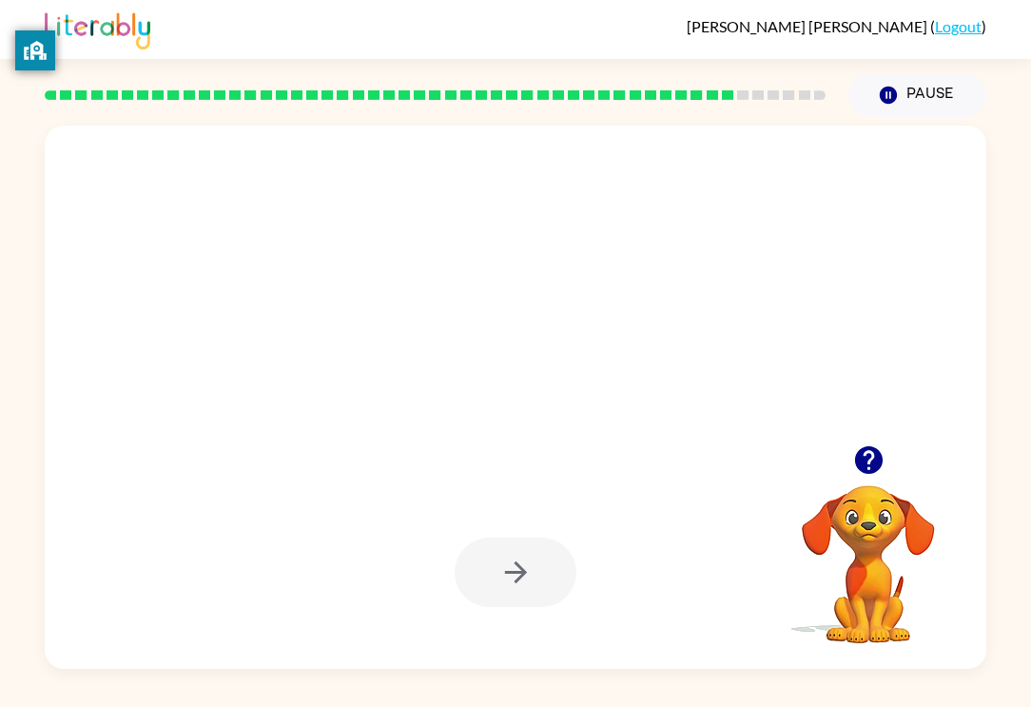
click at [553, 577] on div at bounding box center [516, 571] width 122 height 69
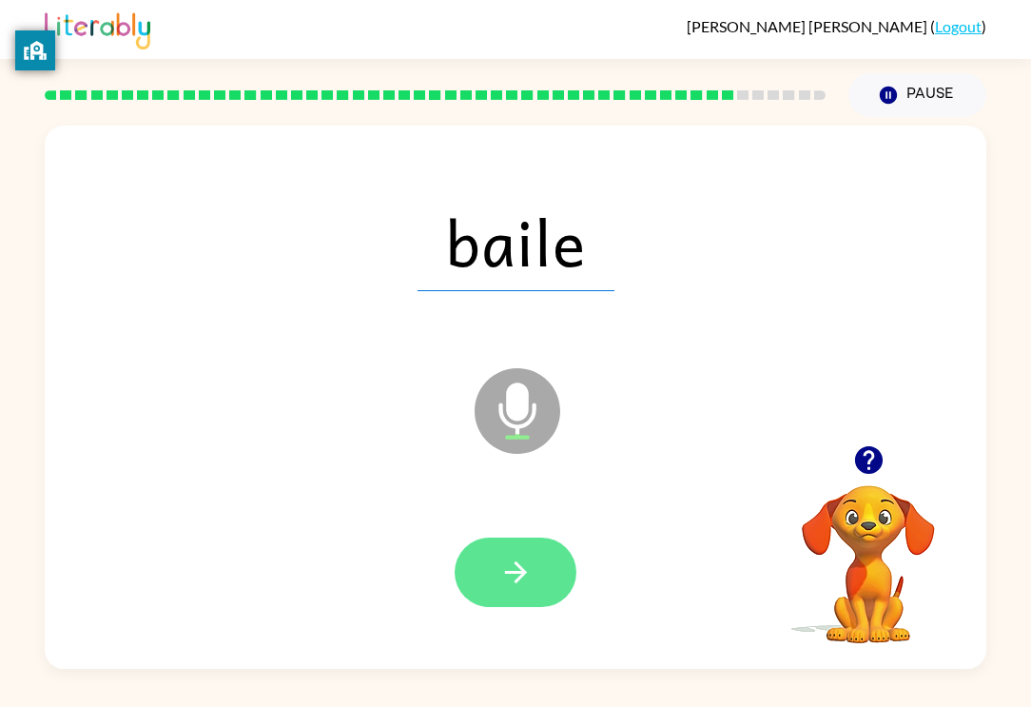
click at [557, 556] on button "button" at bounding box center [516, 571] width 122 height 69
click at [512, 567] on div at bounding box center [516, 571] width 122 height 69
click at [489, 577] on div at bounding box center [516, 571] width 122 height 69
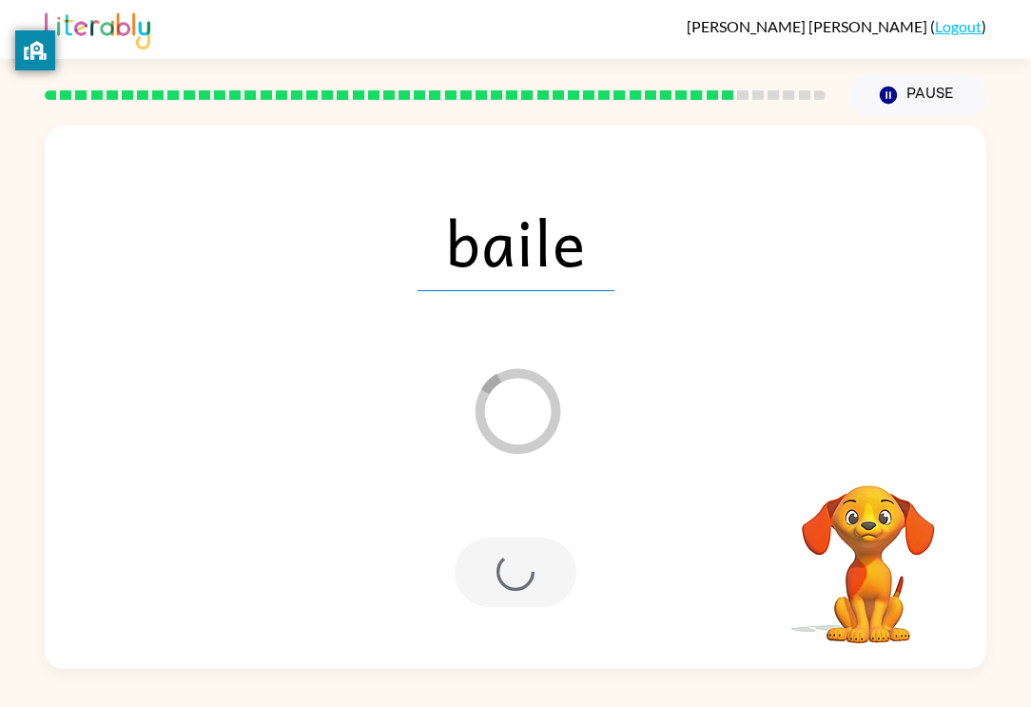
click at [495, 551] on div at bounding box center [516, 571] width 122 height 69
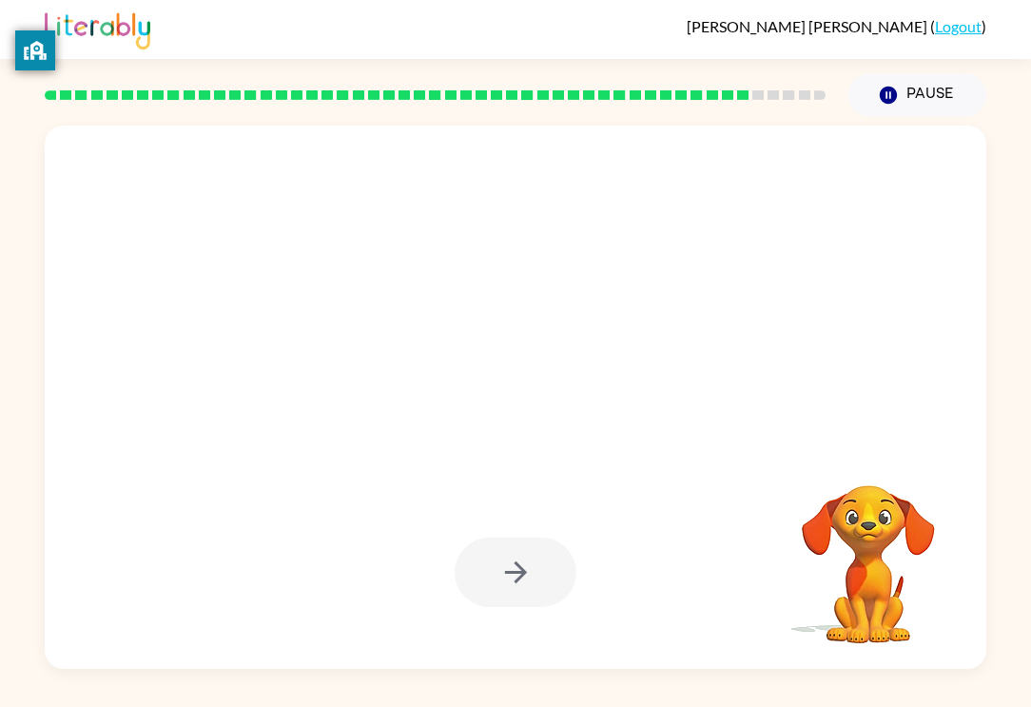
click at [508, 543] on div at bounding box center [516, 571] width 122 height 69
click at [531, 517] on div at bounding box center [515, 573] width 903 height 156
click at [510, 555] on div at bounding box center [516, 571] width 122 height 69
click at [529, 545] on div at bounding box center [516, 571] width 122 height 69
click at [526, 553] on div at bounding box center [516, 571] width 122 height 69
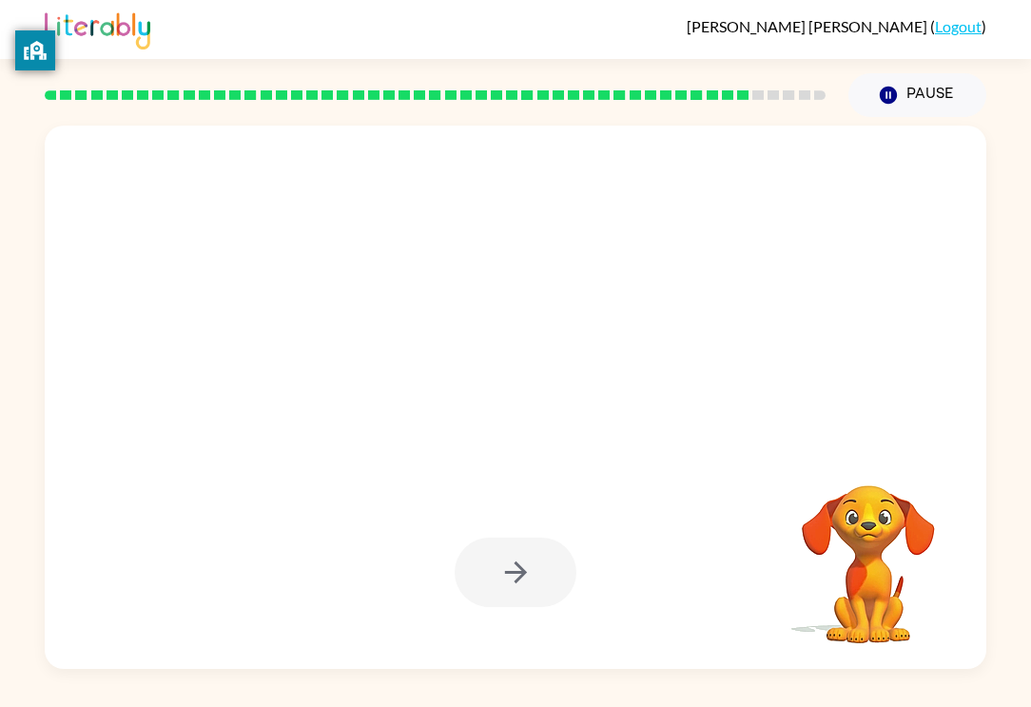
click at [523, 558] on div at bounding box center [516, 571] width 122 height 69
click at [518, 537] on div at bounding box center [516, 571] width 122 height 69
click at [508, 612] on div at bounding box center [515, 573] width 903 height 156
click at [502, 594] on div at bounding box center [516, 571] width 122 height 69
click at [524, 567] on div at bounding box center [516, 571] width 122 height 69
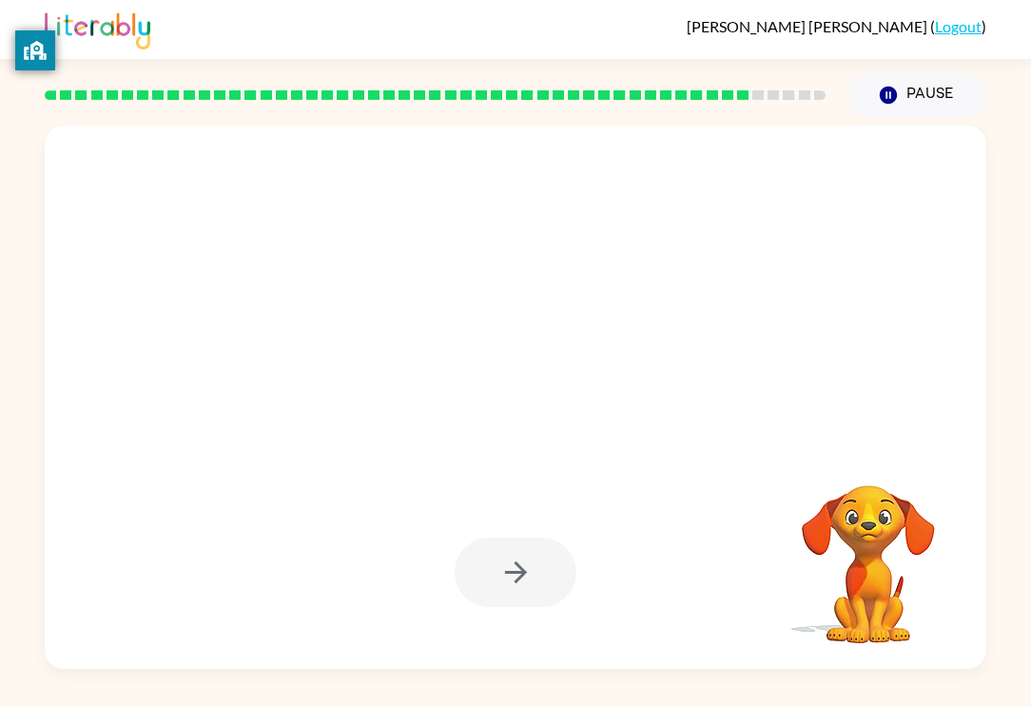
click at [540, 556] on div at bounding box center [516, 571] width 122 height 69
click at [549, 576] on div at bounding box center [516, 571] width 122 height 69
click at [545, 585] on div at bounding box center [516, 571] width 122 height 69
click at [523, 599] on div at bounding box center [516, 571] width 122 height 69
click at [546, 546] on div at bounding box center [516, 571] width 122 height 69
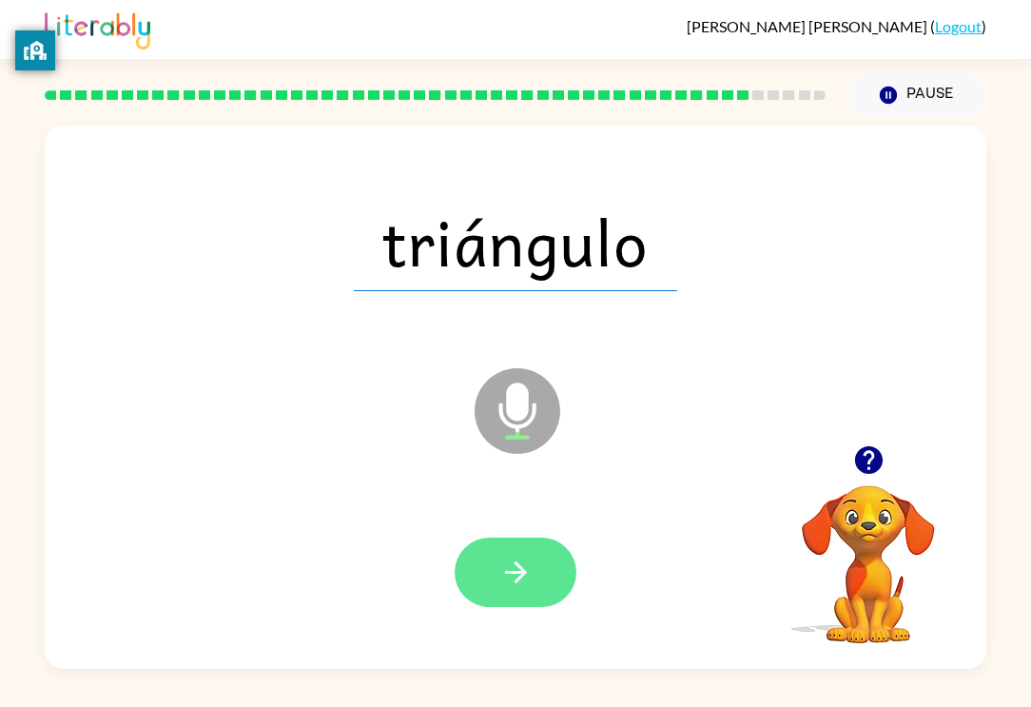
click at [547, 576] on button "button" at bounding box center [516, 571] width 122 height 69
click at [536, 551] on div at bounding box center [516, 571] width 122 height 69
click at [520, 552] on div at bounding box center [516, 571] width 122 height 69
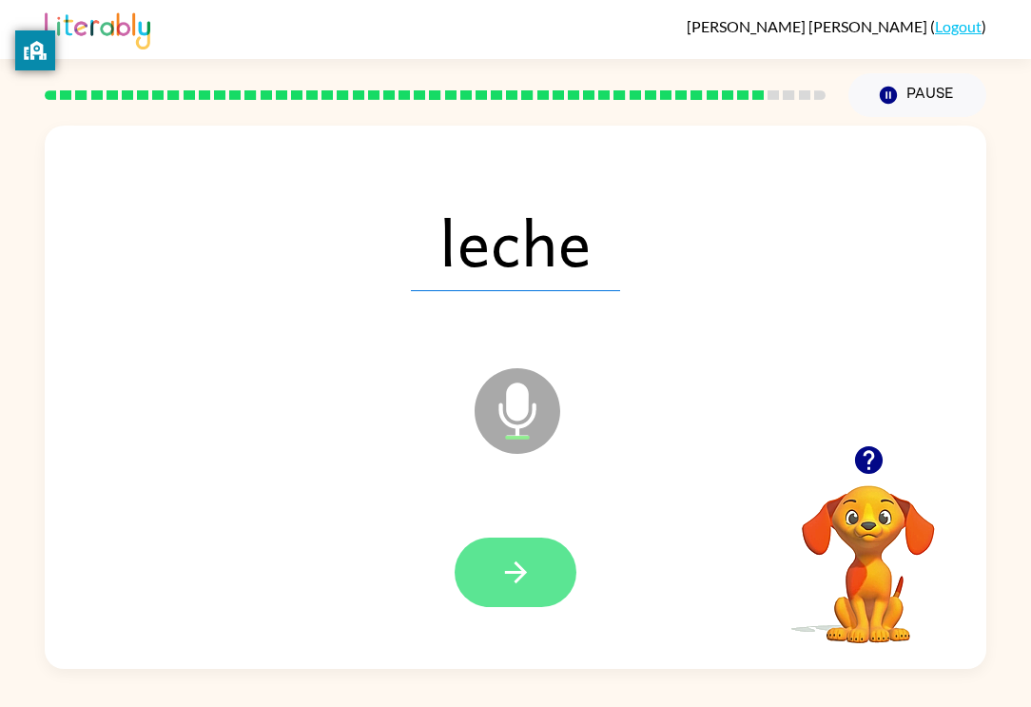
click at [533, 582] on button "button" at bounding box center [516, 571] width 122 height 69
click at [520, 569] on icon "button" at bounding box center [515, 572] width 22 height 22
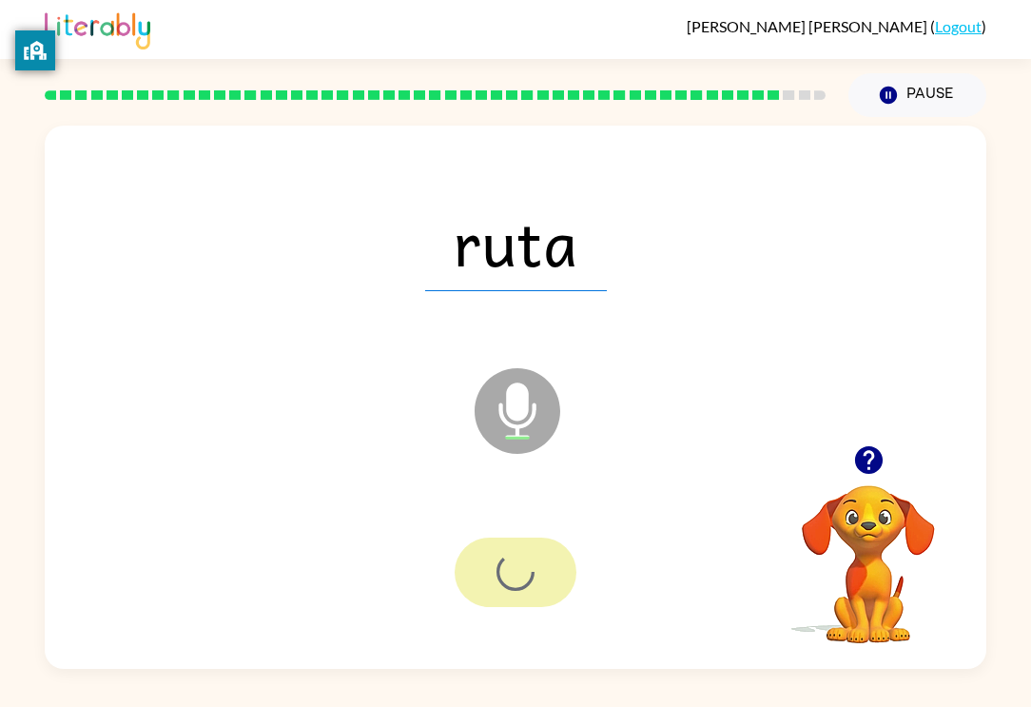
click at [515, 572] on div at bounding box center [516, 571] width 122 height 69
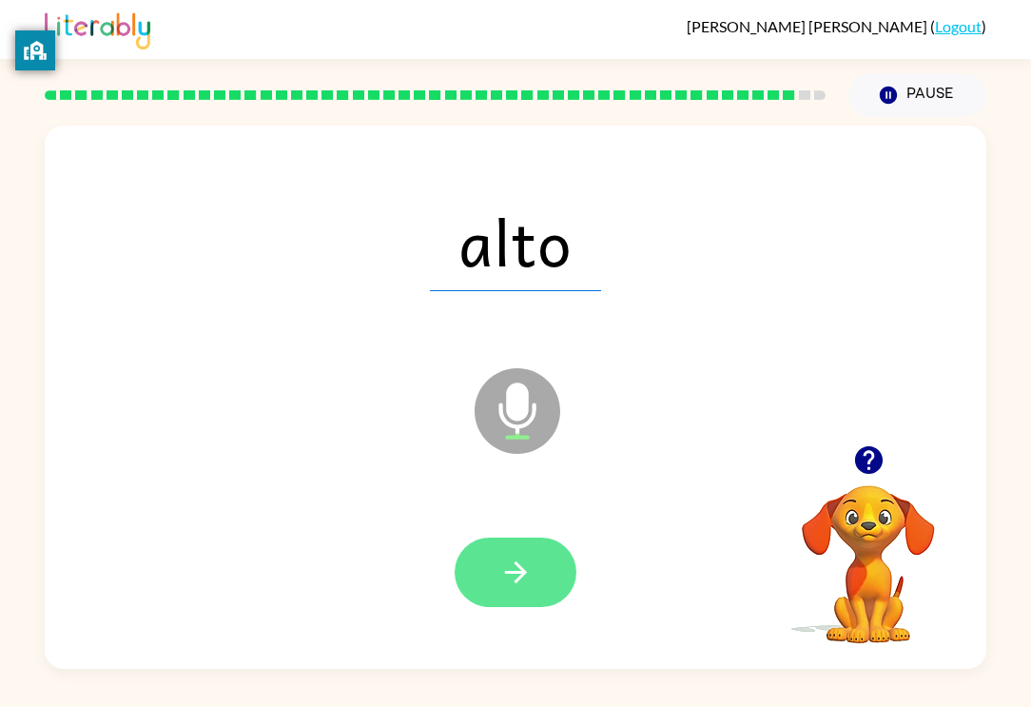
click at [505, 555] on icon "button" at bounding box center [515, 571] width 33 height 33
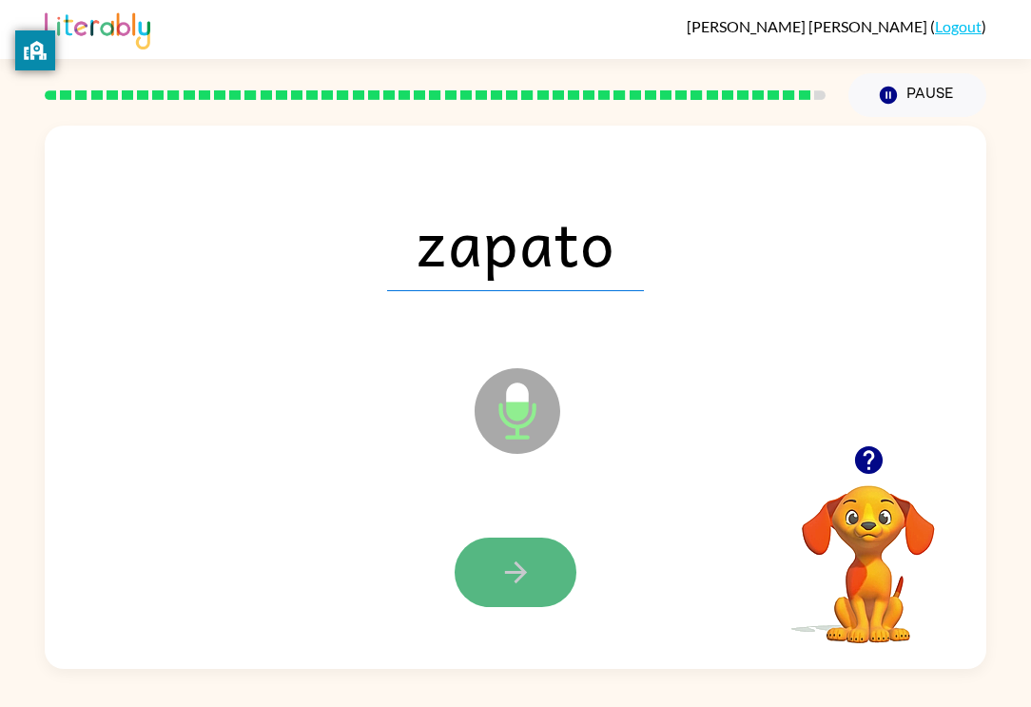
click at [535, 557] on button "button" at bounding box center [516, 571] width 122 height 69
